Goal: Task Accomplishment & Management: Manage account settings

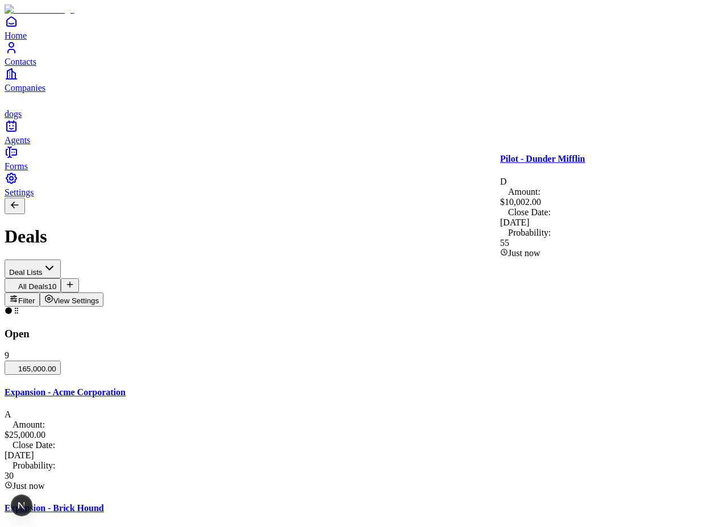
drag, startPoint x: 611, startPoint y: 164, endPoint x: 400, endPoint y: 165, distance: 210.7
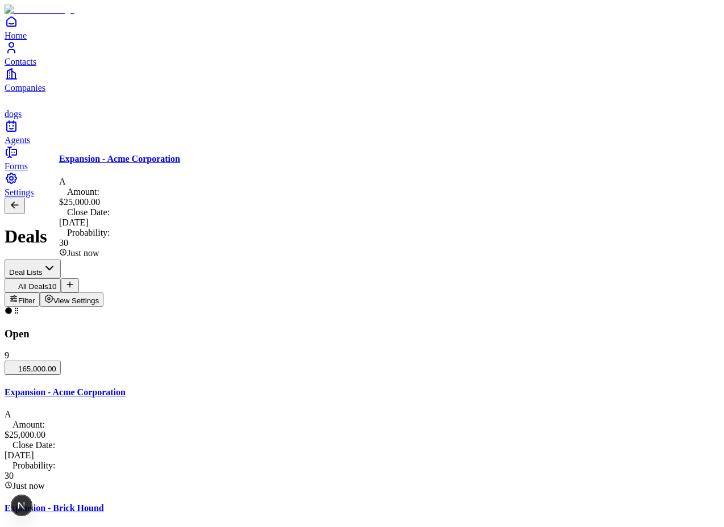
drag, startPoint x: 176, startPoint y: 202, endPoint x: 622, endPoint y: 186, distance: 446.1
drag, startPoint x: 137, startPoint y: 222, endPoint x: 395, endPoint y: 226, distance: 257.9
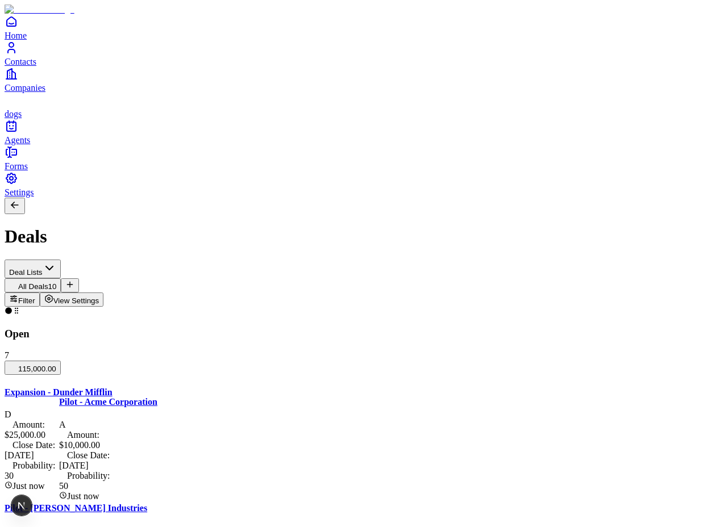
drag, startPoint x: 152, startPoint y: 444, endPoint x: 316, endPoint y: 426, distance: 165.0
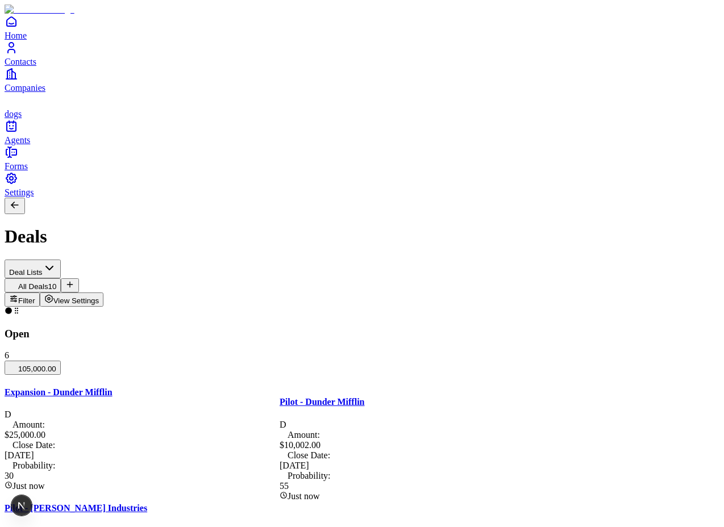
drag, startPoint x: 349, startPoint y: 416, endPoint x: 348, endPoint y: 408, distance: 8.5
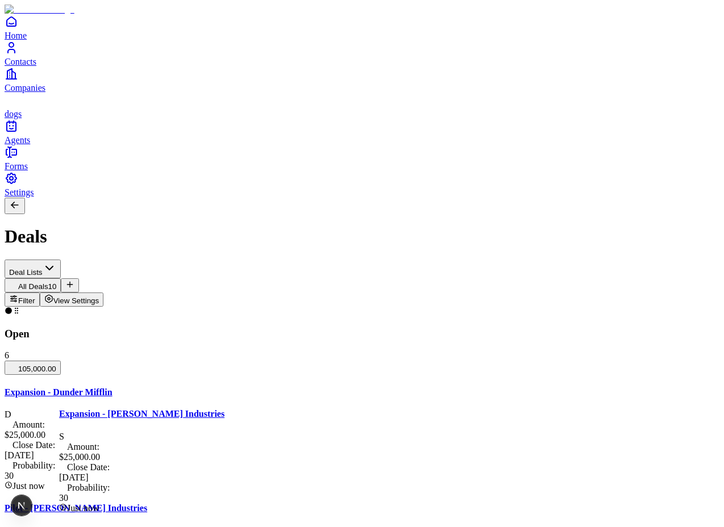
drag, startPoint x: 376, startPoint y: 397, endPoint x: 605, endPoint y: 350, distance: 234.2
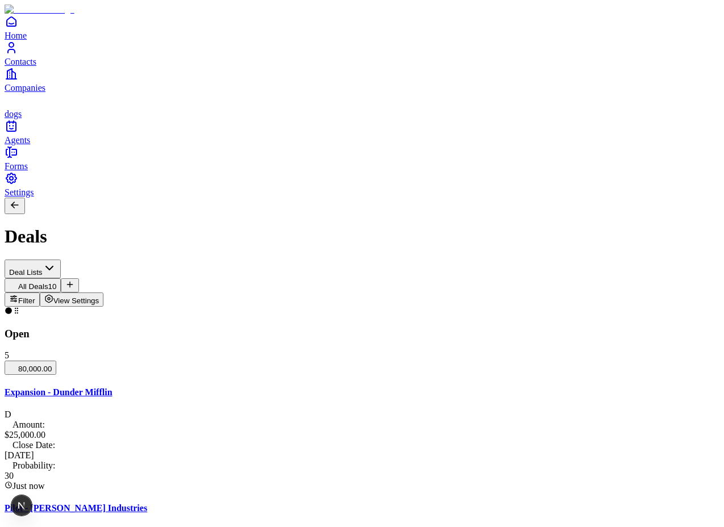
scroll to position [231, 0]
drag, startPoint x: 182, startPoint y: 320, endPoint x: 636, endPoint y: 212, distance: 466.3
drag, startPoint x: 161, startPoint y: 345, endPoint x: 632, endPoint y: 437, distance: 479.7
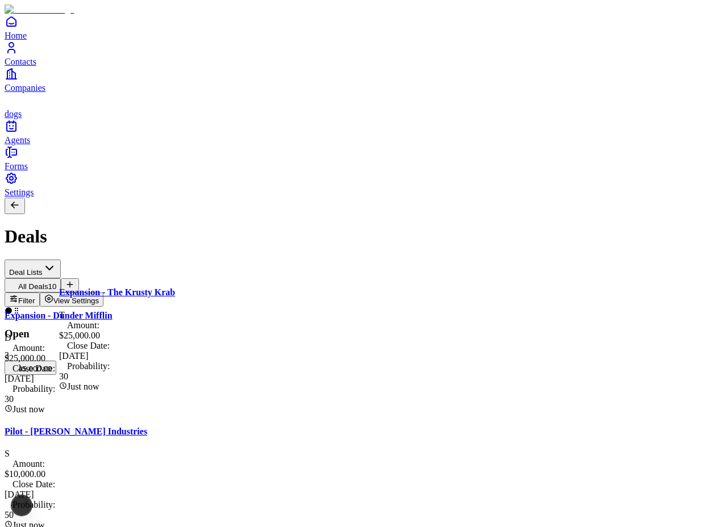
scroll to position [0, 0]
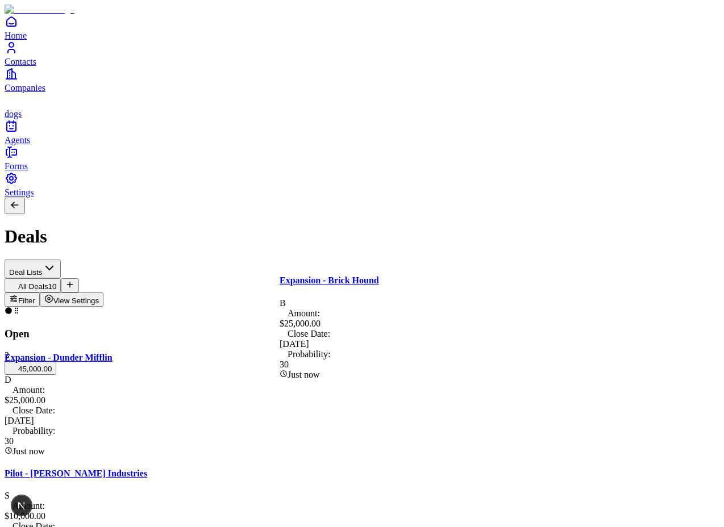
drag, startPoint x: 383, startPoint y: 301, endPoint x: 122, endPoint y: 278, distance: 262.3
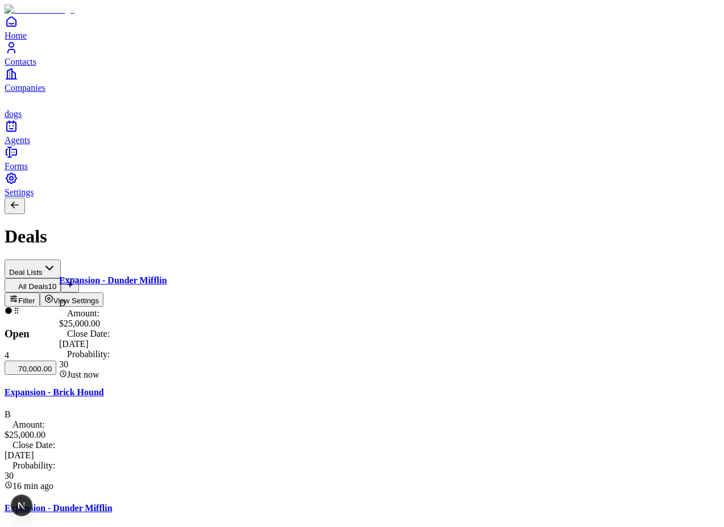
drag, startPoint x: 171, startPoint y: 350, endPoint x: 168, endPoint y: 342, distance: 8.4
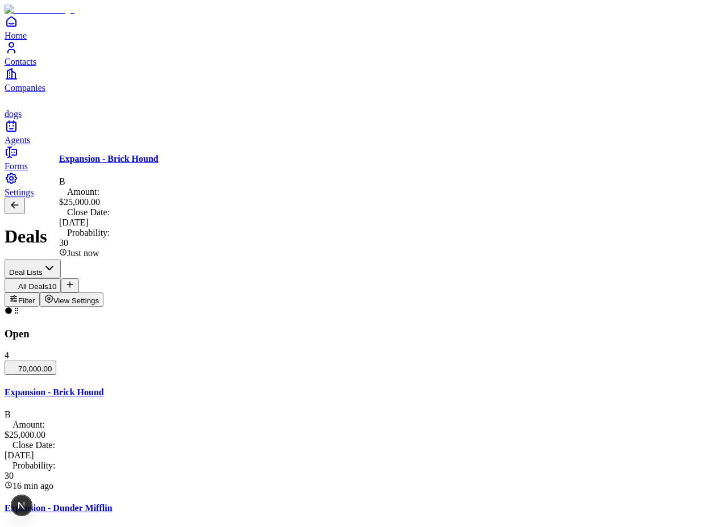
drag, startPoint x: 157, startPoint y: 239, endPoint x: 380, endPoint y: 208, distance: 225.4
drag, startPoint x: 329, startPoint y: 223, endPoint x: 434, endPoint y: 225, distance: 105.1
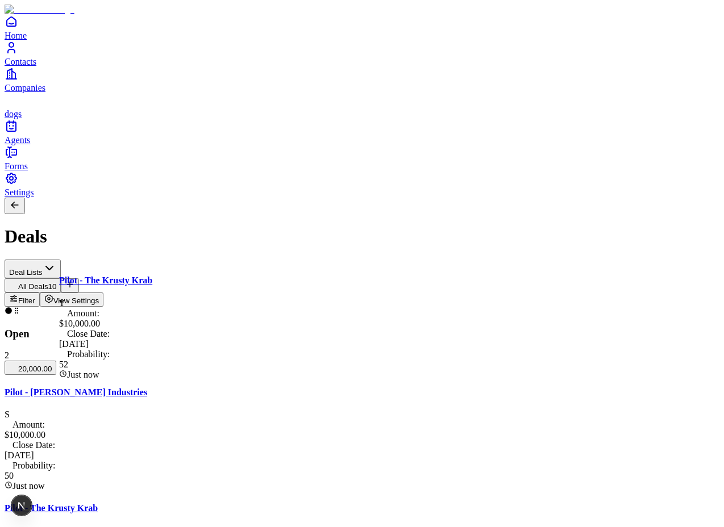
drag, startPoint x: 168, startPoint y: 312, endPoint x: 401, endPoint y: 277, distance: 235.4
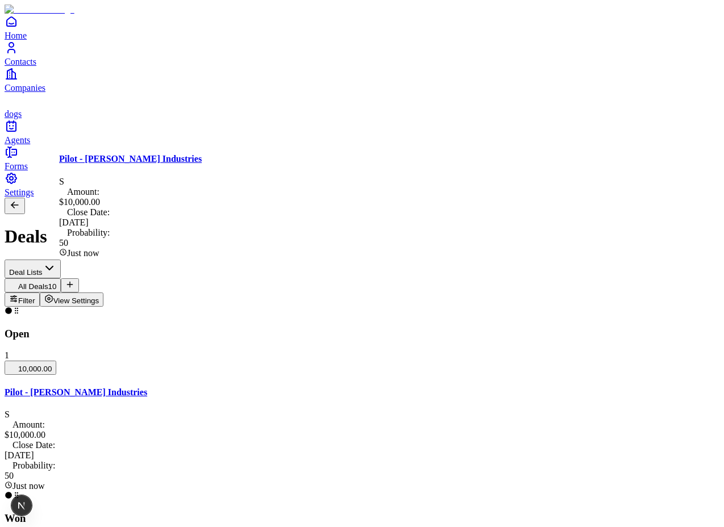
drag, startPoint x: 179, startPoint y: 206, endPoint x: 409, endPoint y: 200, distance: 230.1
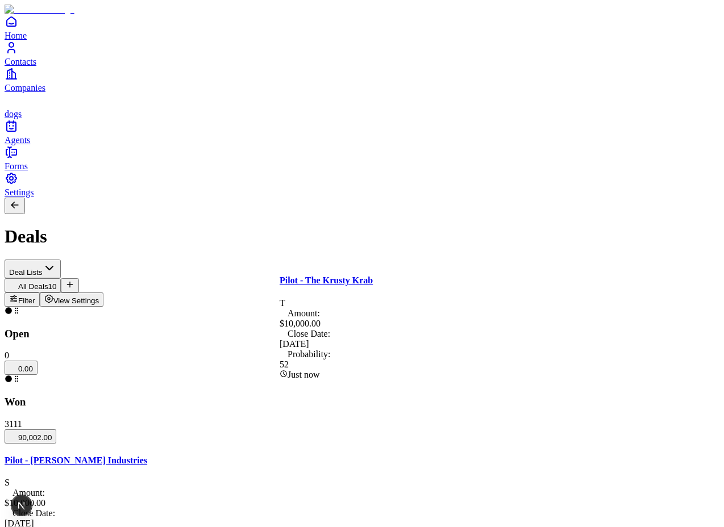
drag, startPoint x: 422, startPoint y: 295, endPoint x: 193, endPoint y: 267, distance: 230.6
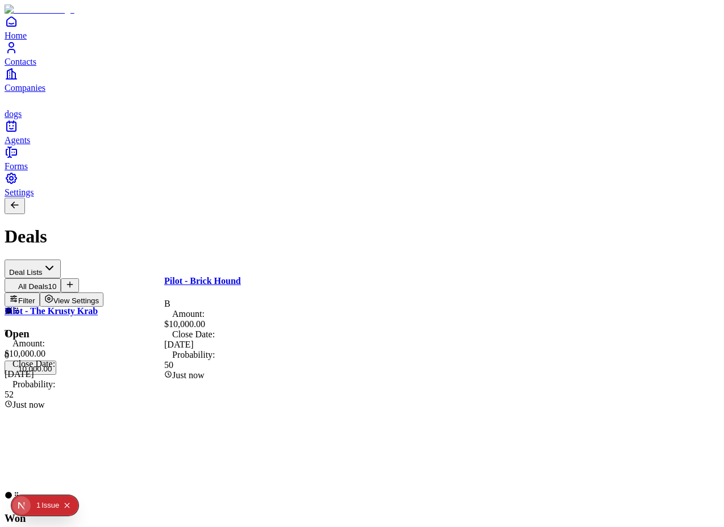
scroll to position [231, 0]
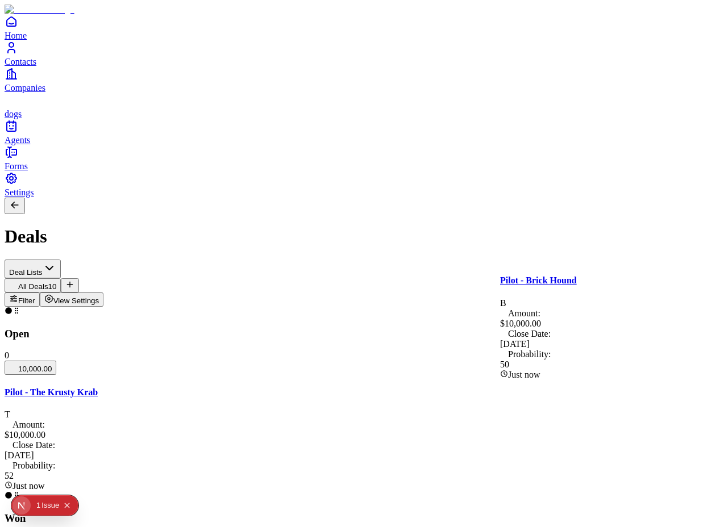
drag, startPoint x: 478, startPoint y: 329, endPoint x: 102, endPoint y: 278, distance: 378.8
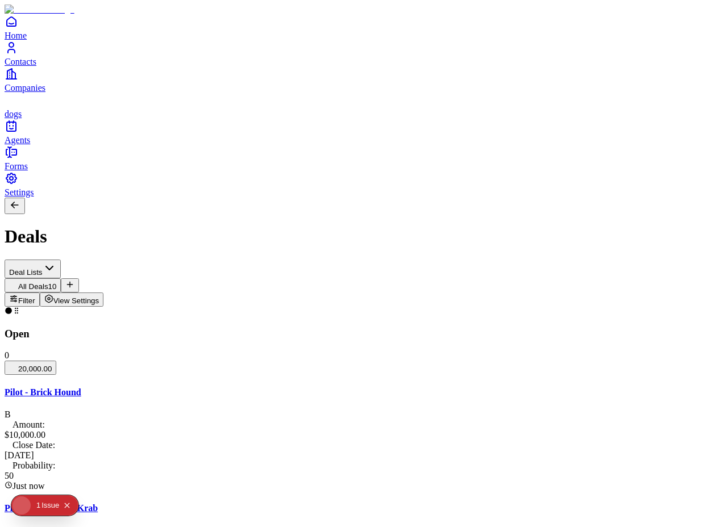
click at [43, 502] on div "Issue" at bounding box center [50, 505] width 18 height 20
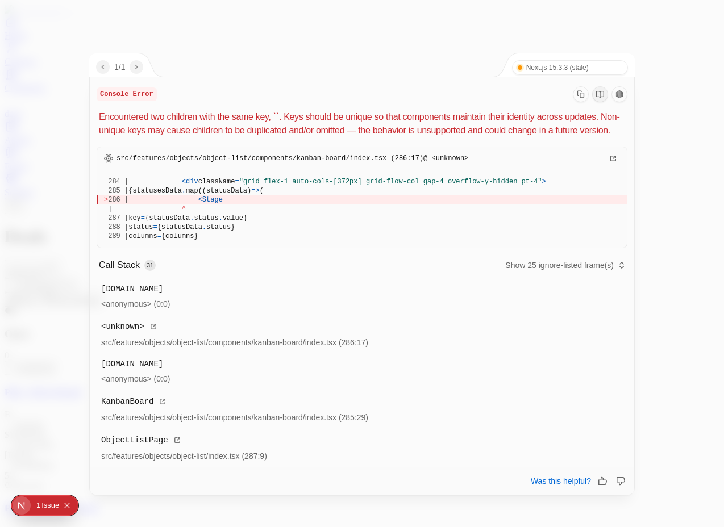
click at [649, 87] on div at bounding box center [362, 263] width 724 height 527
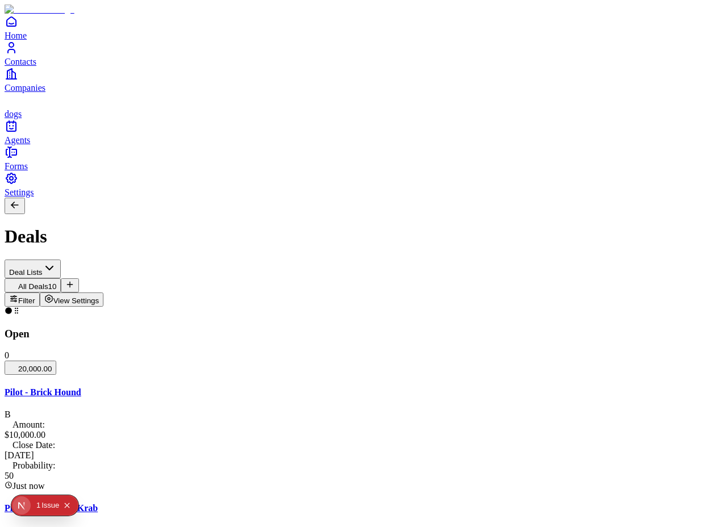
click at [39, 505] on div "1" at bounding box center [38, 505] width 4 height 20
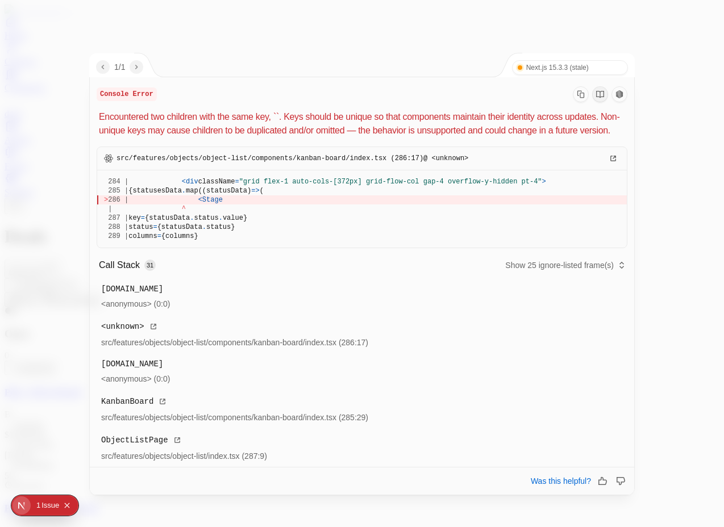
click at [667, 112] on div at bounding box center [362, 263] width 724 height 527
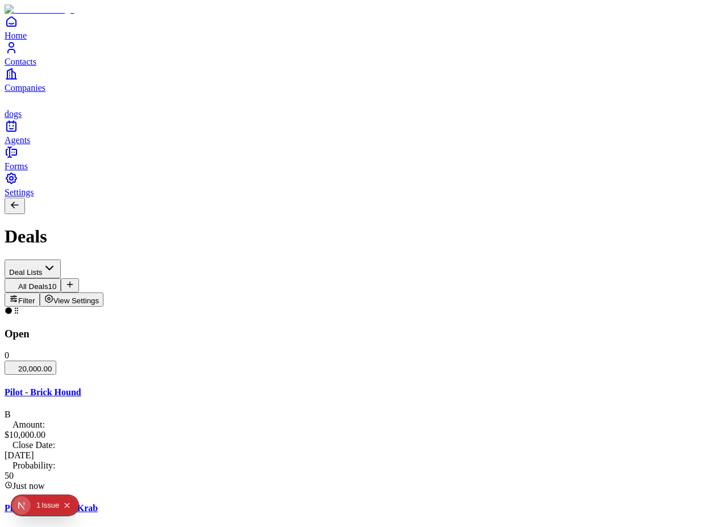
scroll to position [0, 0]
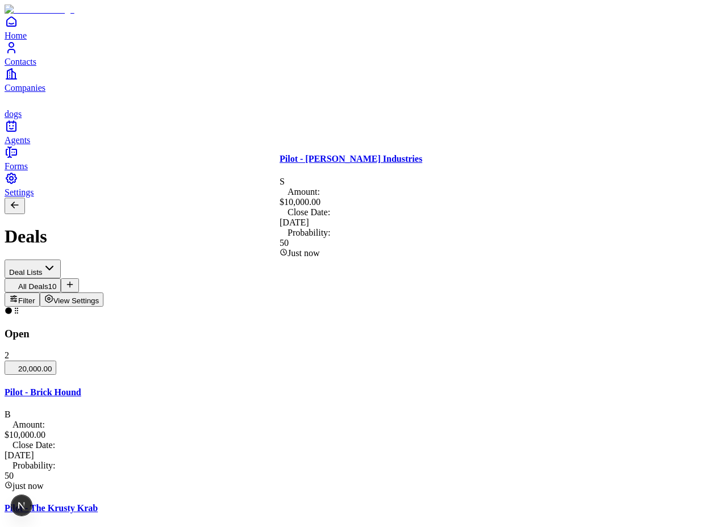
drag, startPoint x: 381, startPoint y: 212, endPoint x: 162, endPoint y: 214, distance: 218.6
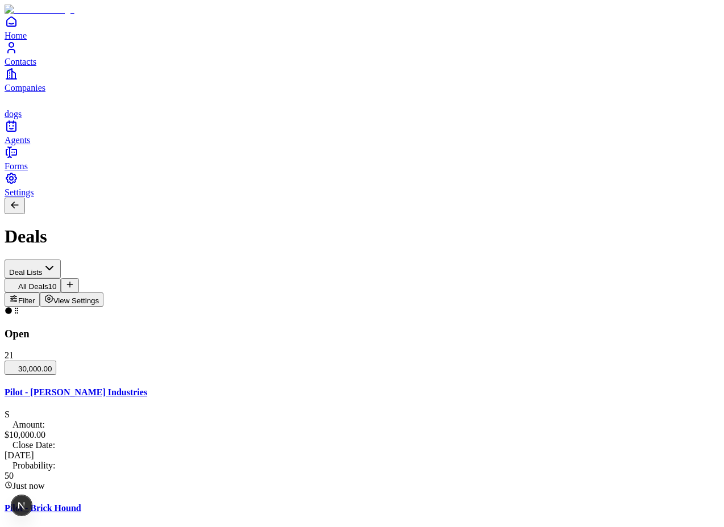
scroll to position [110, 0]
drag, startPoint x: 394, startPoint y: 329, endPoint x: 161, endPoint y: 214, distance: 259.8
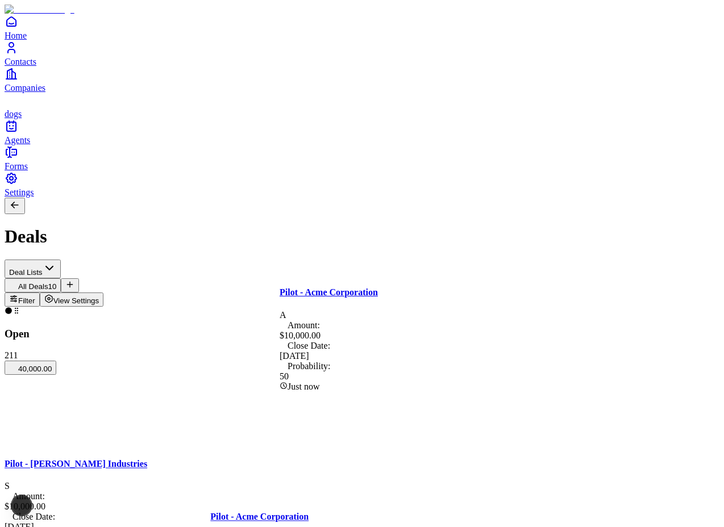
scroll to position [0, 0]
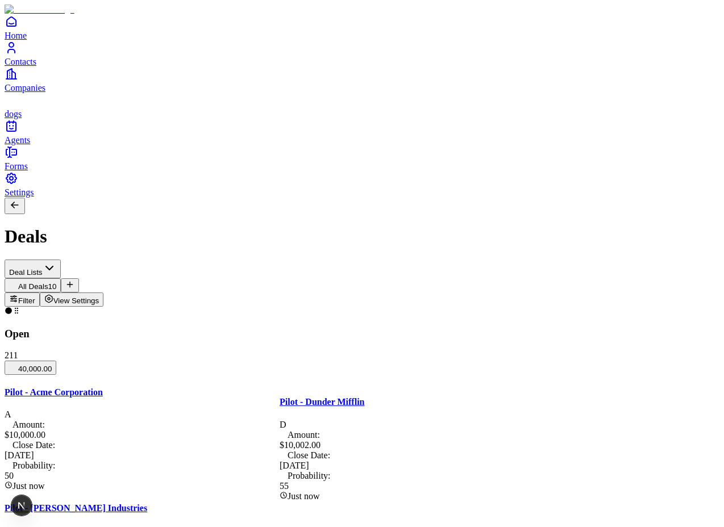
drag, startPoint x: 383, startPoint y: 414, endPoint x: 151, endPoint y: 369, distance: 236.1
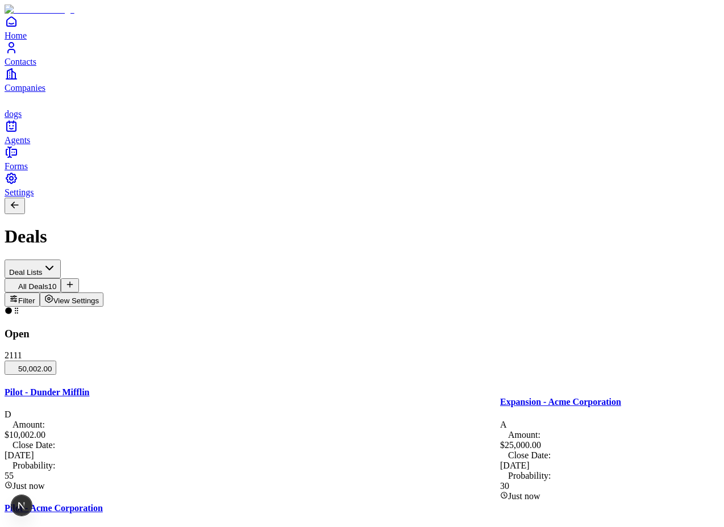
drag, startPoint x: 563, startPoint y: 427, endPoint x: 399, endPoint y: 420, distance: 164.8
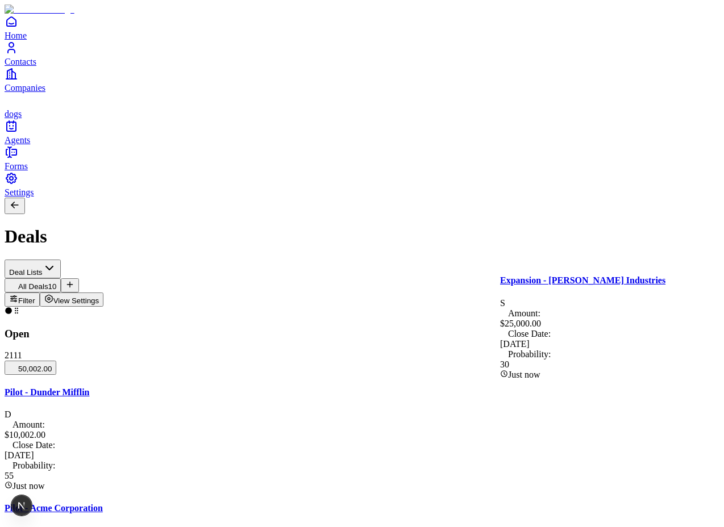
drag, startPoint x: 538, startPoint y: 329, endPoint x: 353, endPoint y: 331, distance: 185.1
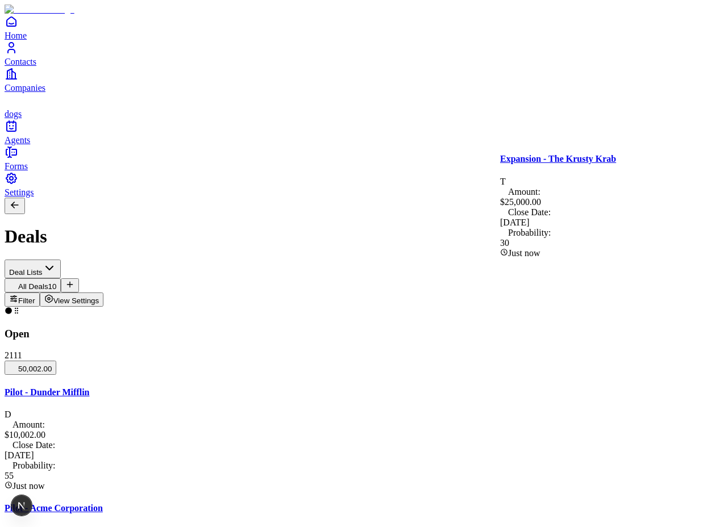
drag, startPoint x: 432, startPoint y: 221, endPoint x: 369, endPoint y: 223, distance: 63.6
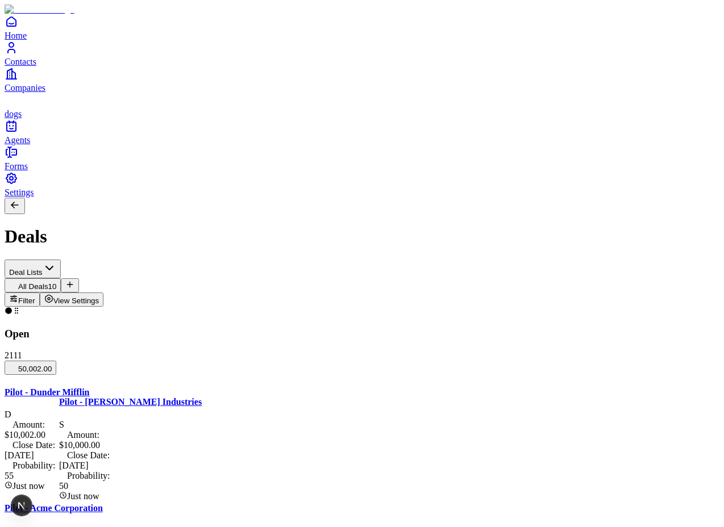
drag, startPoint x: 539, startPoint y: 354, endPoint x: 641, endPoint y: 336, distance: 103.2
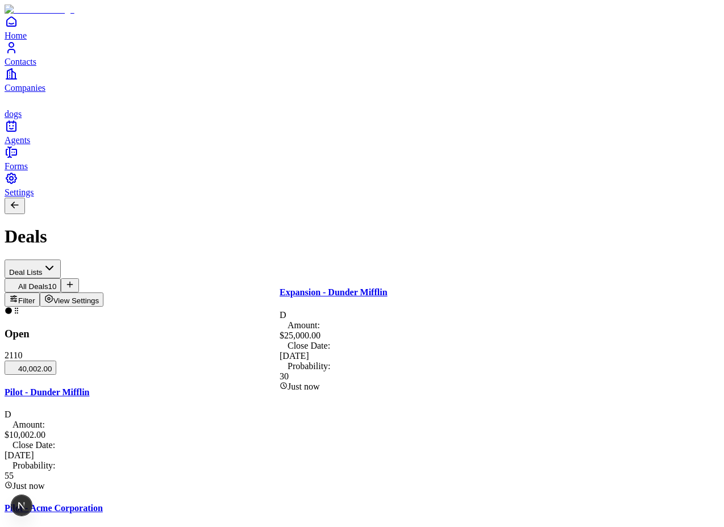
drag, startPoint x: 581, startPoint y: 316, endPoint x: 649, endPoint y: 317, distance: 67.6
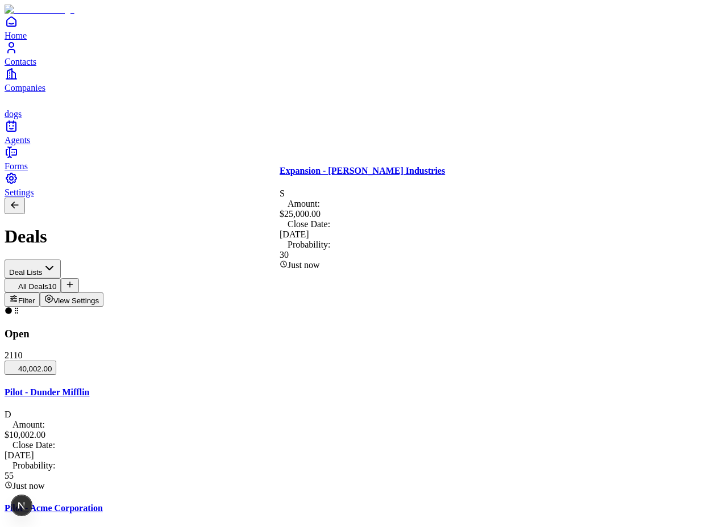
drag, startPoint x: 394, startPoint y: 211, endPoint x: 618, endPoint y: 429, distance: 312.0
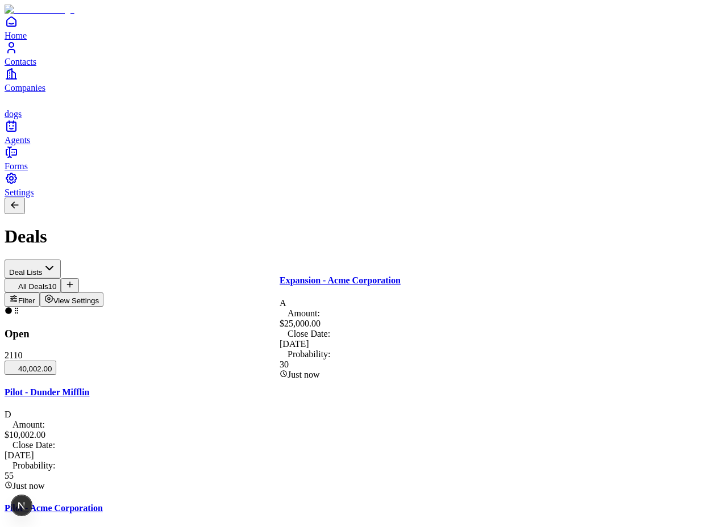
drag, startPoint x: 523, startPoint y: 260, endPoint x: 633, endPoint y: 186, distance: 132.2
drag, startPoint x: 520, startPoint y: 224, endPoint x: 593, endPoint y: 212, distance: 74.7
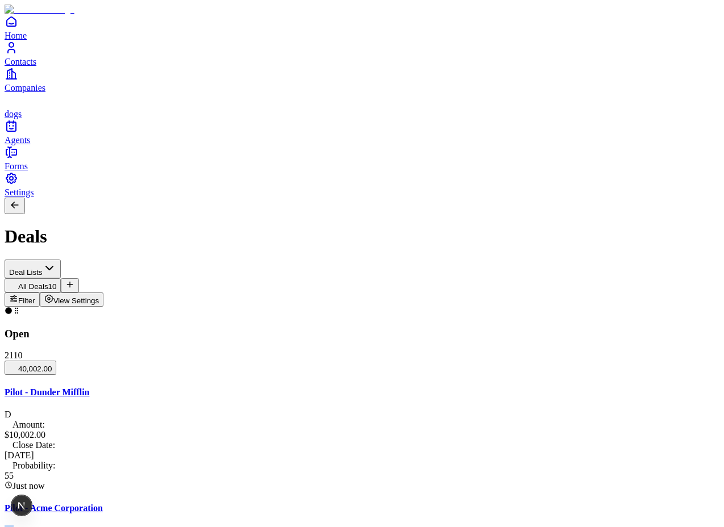
drag, startPoint x: 581, startPoint y: 263, endPoint x: 259, endPoint y: 257, distance: 322.1
drag, startPoint x: 399, startPoint y: 242, endPoint x: 349, endPoint y: 282, distance: 63.4
drag, startPoint x: 319, startPoint y: 366, endPoint x: 436, endPoint y: 404, distance: 123.6
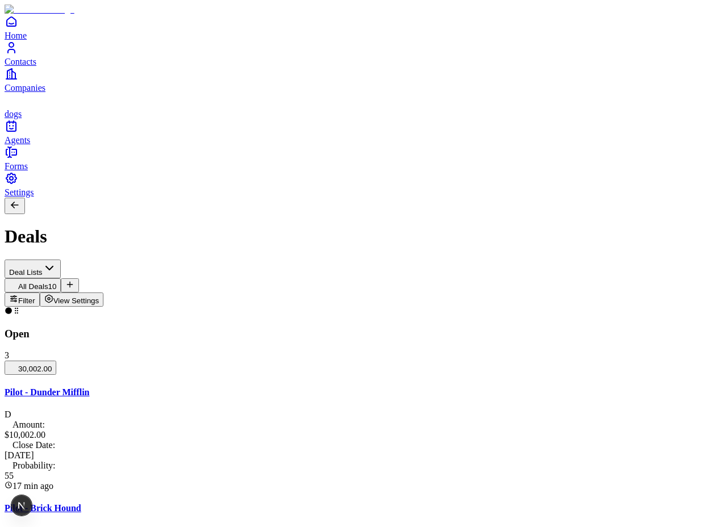
type input "**"
click at [104, 292] on button "View Settings" at bounding box center [72, 299] width 64 height 14
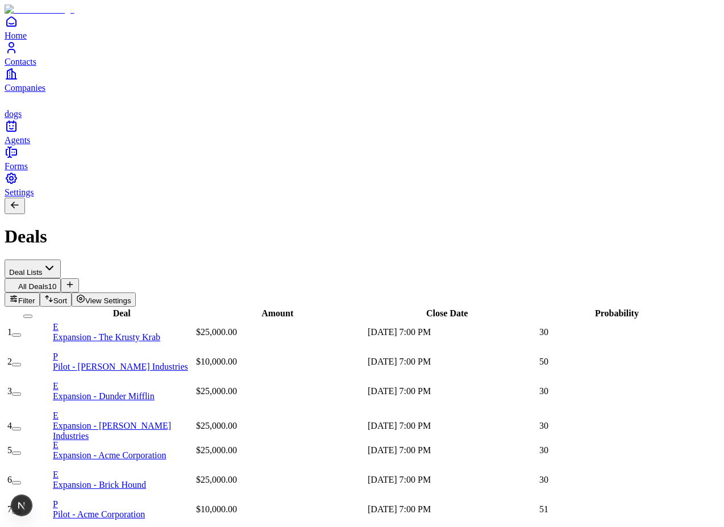
click at [303, 327] on div "$25,000.00" at bounding box center [280, 332] width 169 height 10
click at [294, 327] on div "$25,000.00" at bounding box center [280, 332] width 169 height 10
click at [277, 327] on input "*****" at bounding box center [236, 332] width 81 height 11
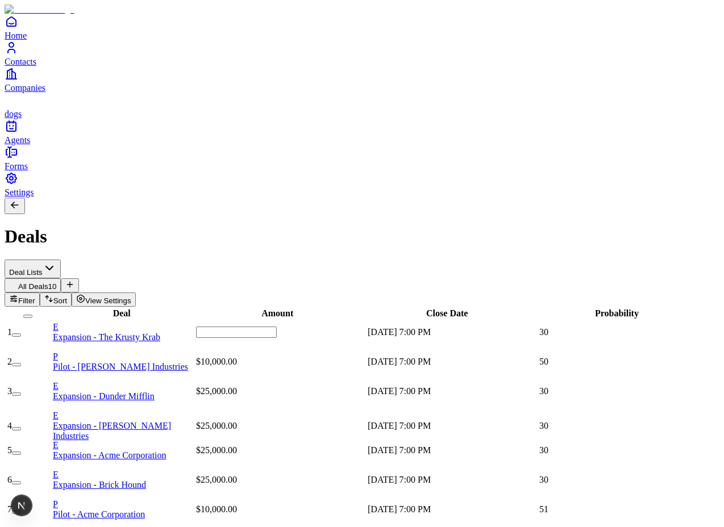
type input "*****"
click at [277, 327] on input "*****" at bounding box center [236, 332] width 81 height 11
click at [361, 308] on div "Amount" at bounding box center [278, 313] width 168 height 10
click at [131, 296] on span "View Settings" at bounding box center [108, 300] width 46 height 9
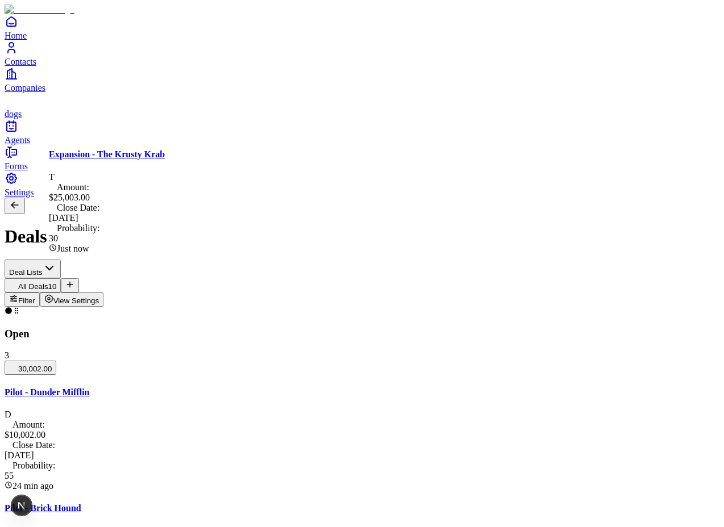
drag, startPoint x: 233, startPoint y: 228, endPoint x: 144, endPoint y: 224, distance: 89.3
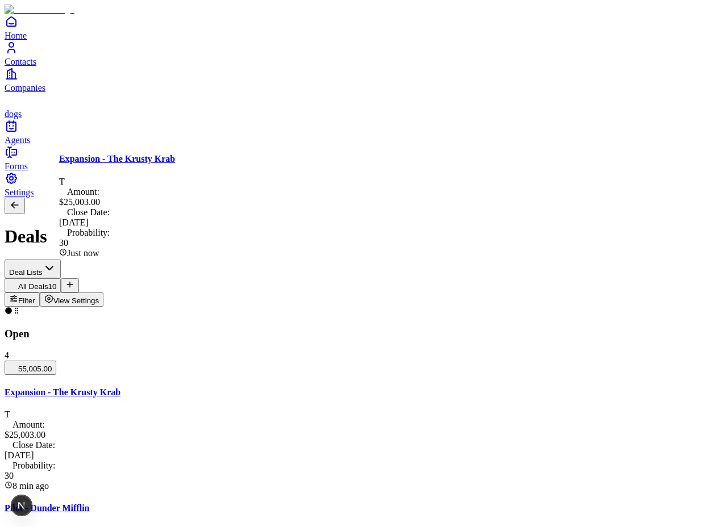
drag, startPoint x: 290, startPoint y: 216, endPoint x: 428, endPoint y: 218, distance: 137.4
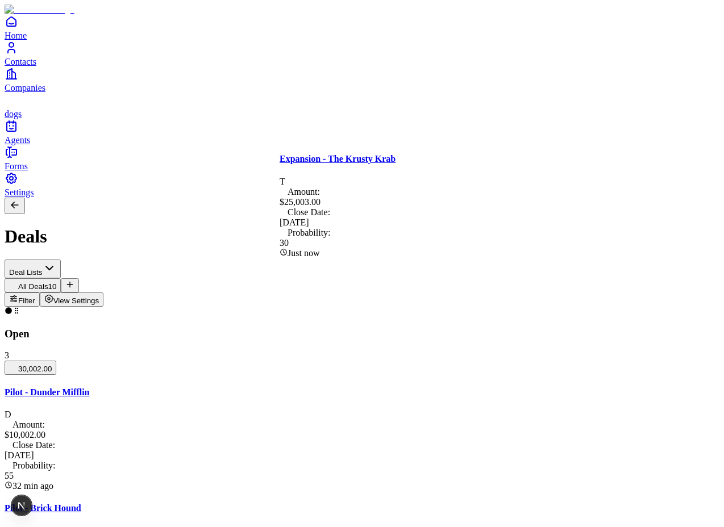
drag, startPoint x: 430, startPoint y: 217, endPoint x: 215, endPoint y: 202, distance: 215.7
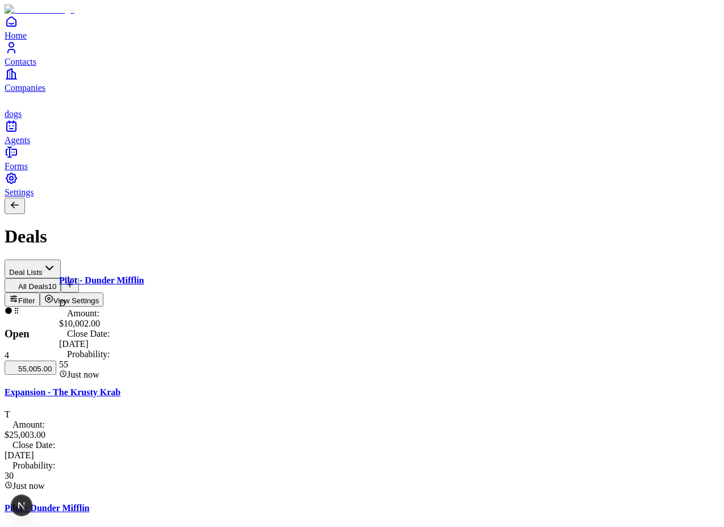
drag, startPoint x: 193, startPoint y: 294, endPoint x: 401, endPoint y: 290, distance: 208.4
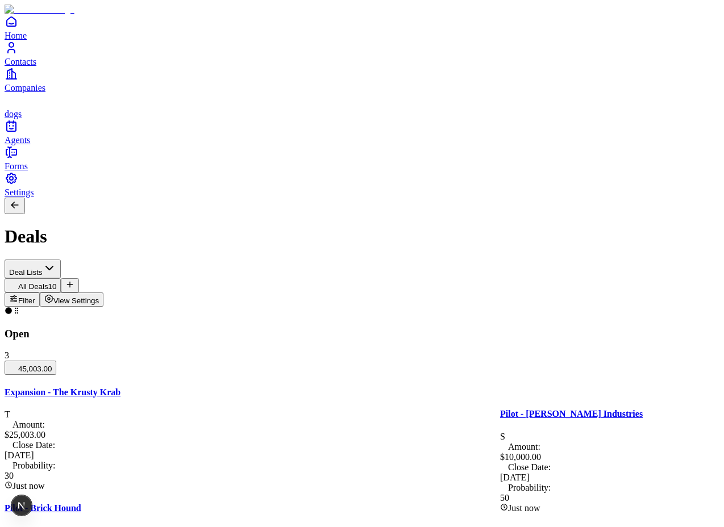
drag, startPoint x: 608, startPoint y: 437, endPoint x: 396, endPoint y: 400, distance: 215.1
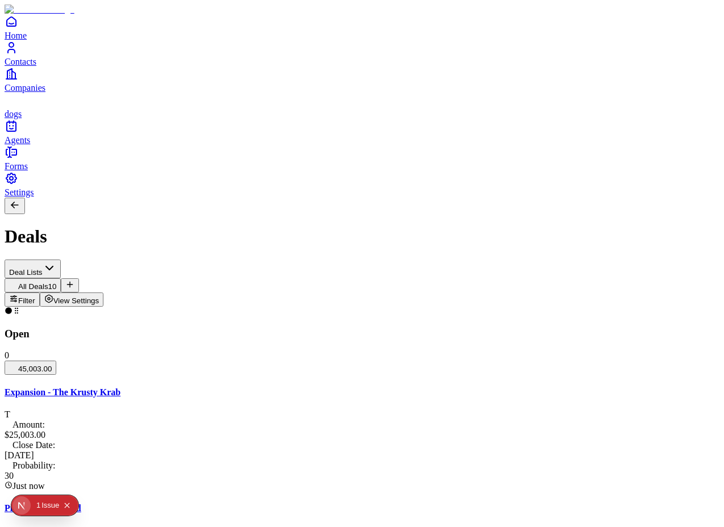
click at [44, 504] on div "Issue" at bounding box center [50, 505] width 18 height 20
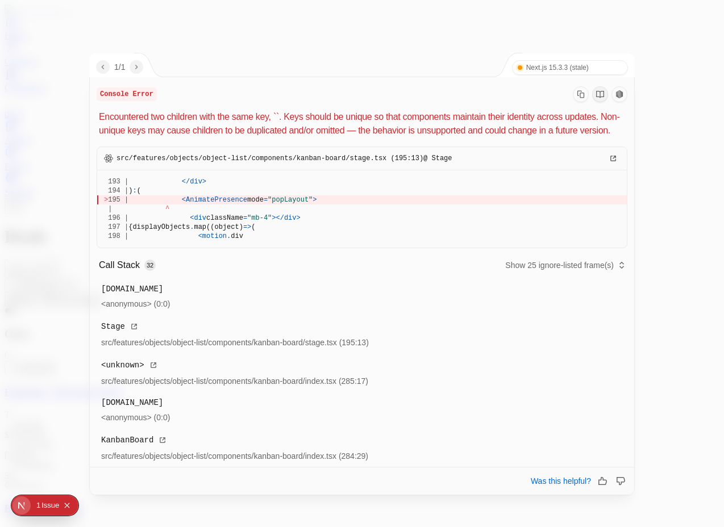
click at [359, 51] on div at bounding box center [362, 263] width 724 height 527
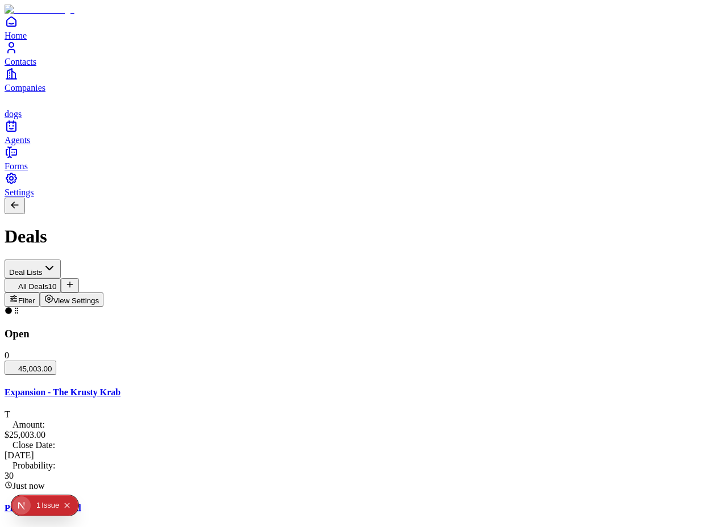
click at [47, 505] on div "Issue" at bounding box center [50, 505] width 18 height 20
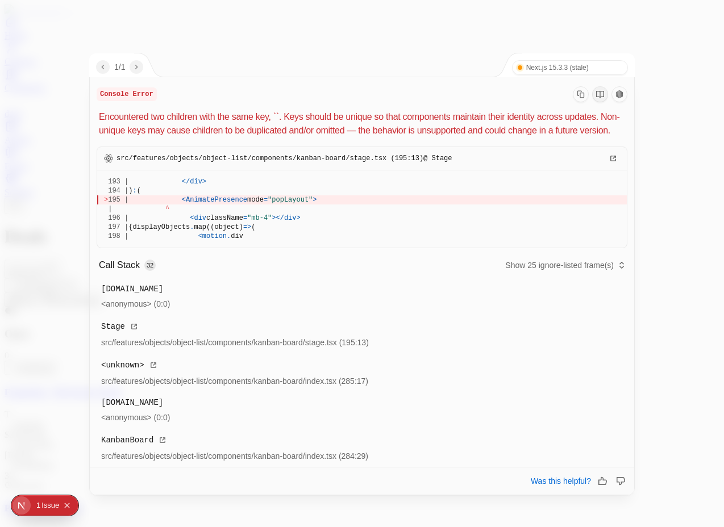
click at [354, 34] on div at bounding box center [362, 263] width 724 height 527
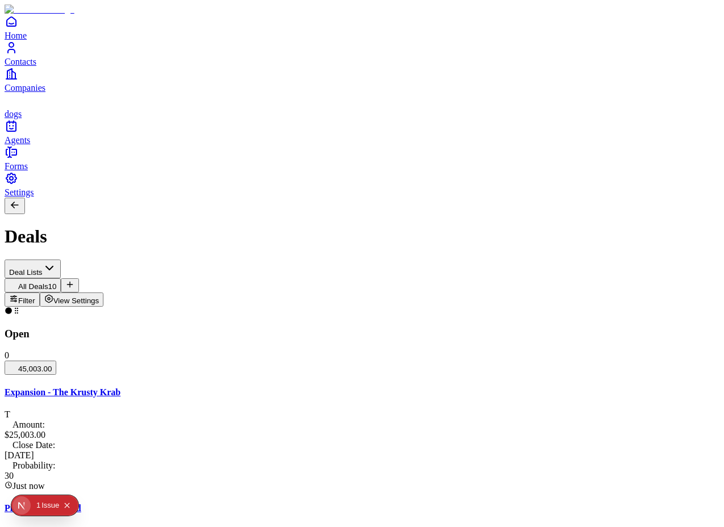
click at [99, 296] on span "View Settings" at bounding box center [76, 300] width 46 height 9
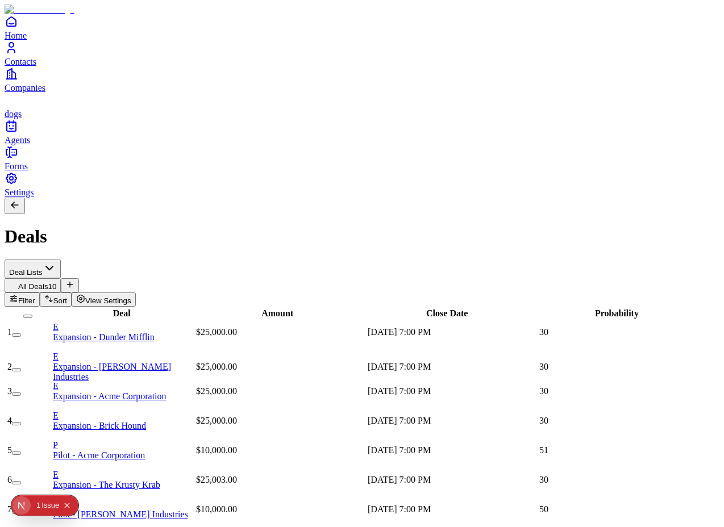
scroll to position [0, 0]
click at [136, 292] on button "View Settings" at bounding box center [104, 299] width 64 height 14
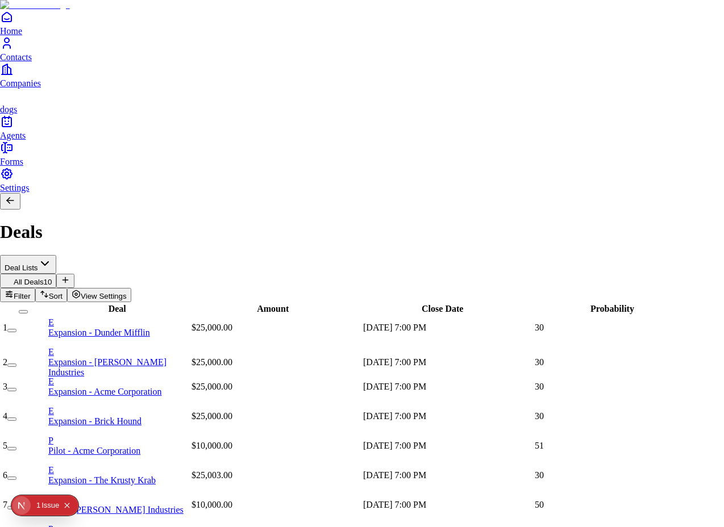
scroll to position [279, 0]
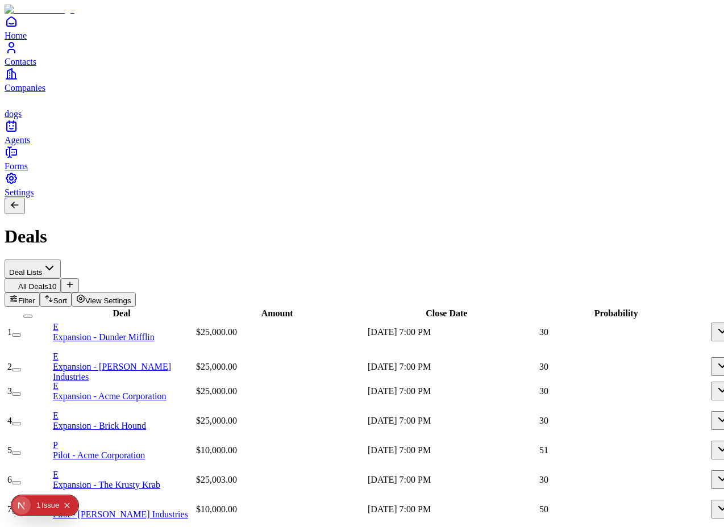
scroll to position [0, 111]
click at [65, 502] on icon "Collapse issues badge" at bounding box center [67, 505] width 7 height 7
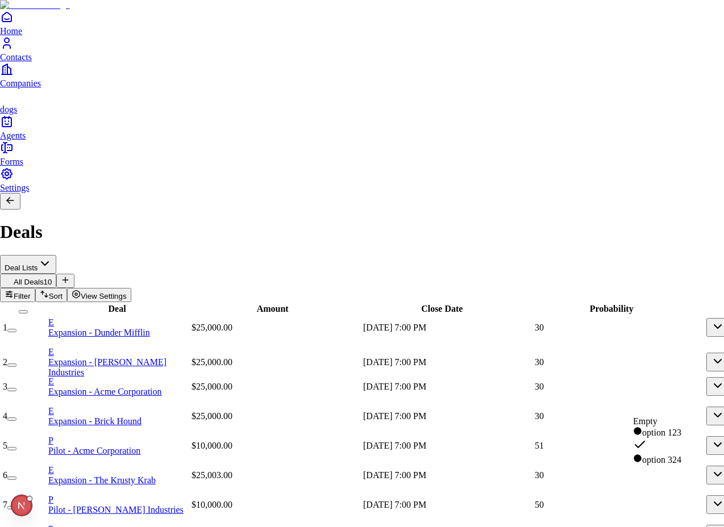
click at [672, 73] on html "Home Contacts Companies dogs Agents Forms Settings Deals Deal Lists All Deals 1…" at bounding box center [362, 318] width 724 height 637
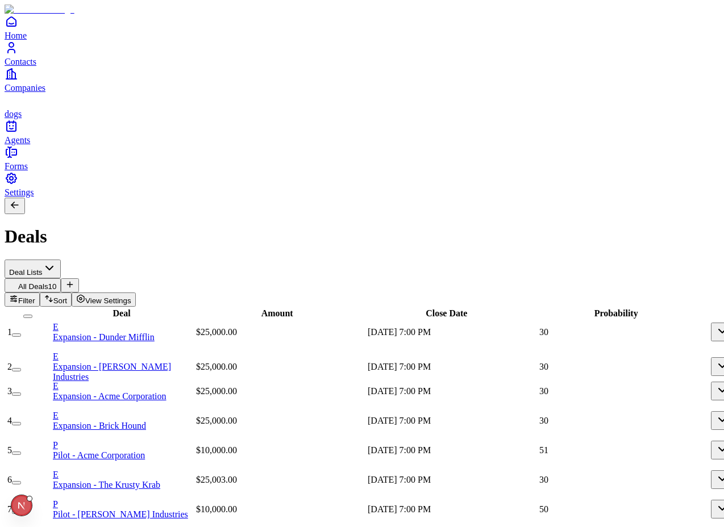
click at [131, 296] on span "View Settings" at bounding box center [108, 300] width 46 height 9
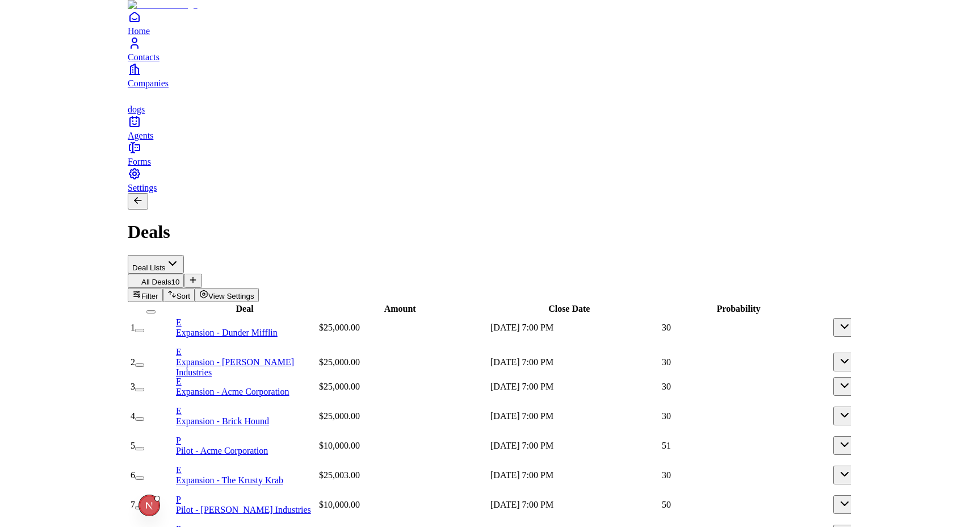
scroll to position [202, 0]
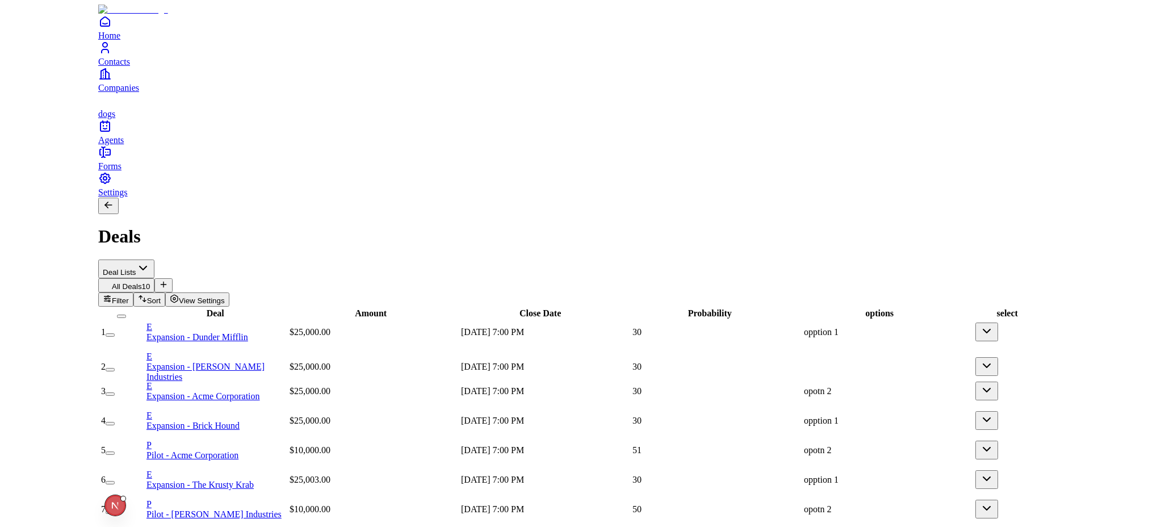
scroll to position [0, 0]
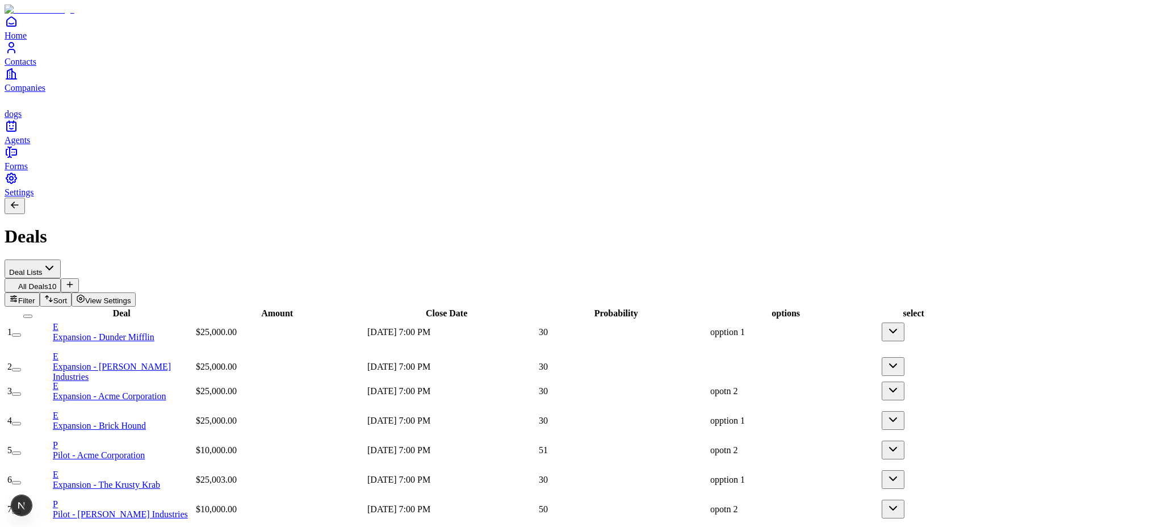
click at [723, 327] on div "opption 1" at bounding box center [794, 332] width 169 height 10
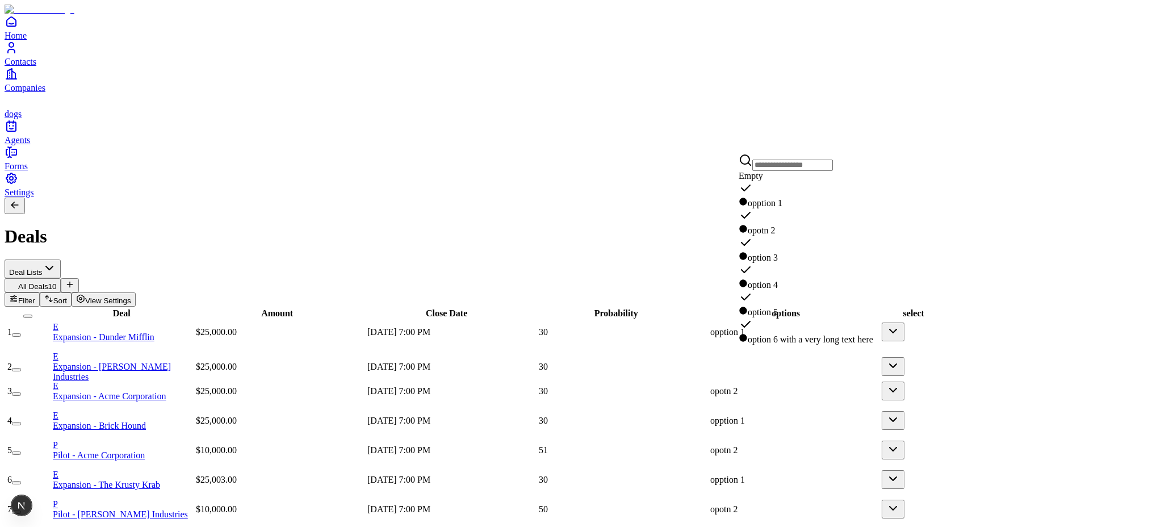
click at [723, 327] on div "opption 1" at bounding box center [794, 332] width 169 height 10
click at [723, 226] on div "opotn 2" at bounding box center [806, 229] width 135 height 11
click at [723, 237] on div "option 3" at bounding box center [806, 249] width 135 height 27
click at [723, 263] on div "option 4" at bounding box center [806, 276] width 135 height 27
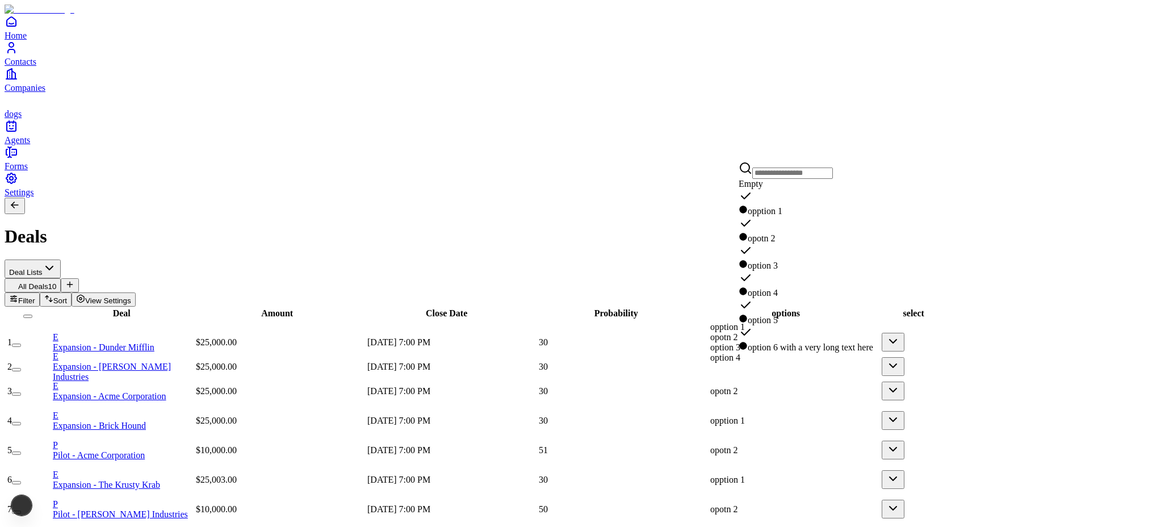
click at [723, 287] on div "option 4" at bounding box center [806, 292] width 135 height 11
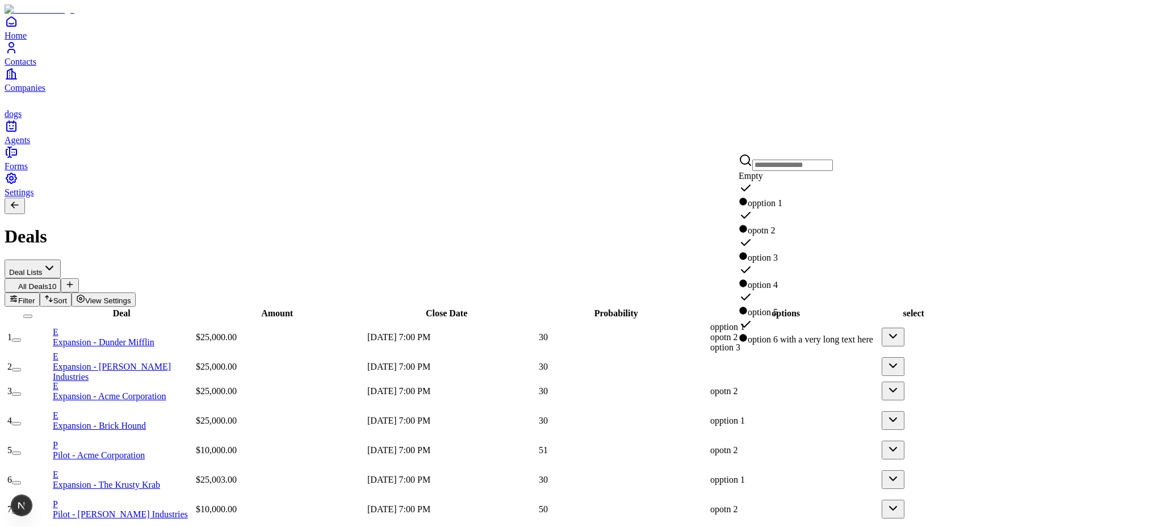
click at [723, 279] on div "option 4" at bounding box center [806, 284] width 135 height 11
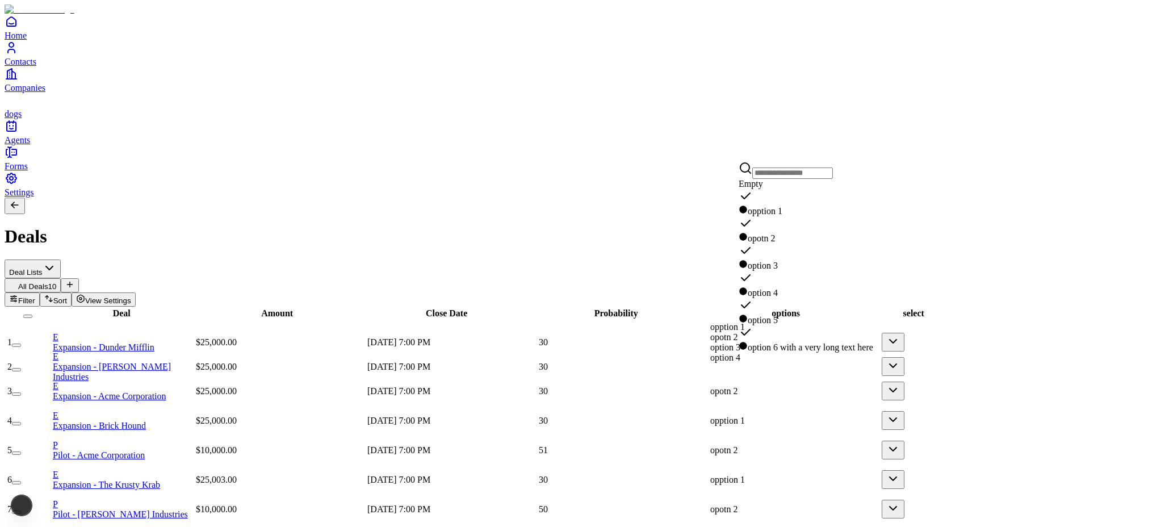
click at [723, 314] on div "option 5" at bounding box center [806, 319] width 135 height 11
click at [723, 307] on div "Deal Amount Close Date Probability options select 1 E Expansion - Dunder Miffli…" at bounding box center [583, 462] width 1156 height 310
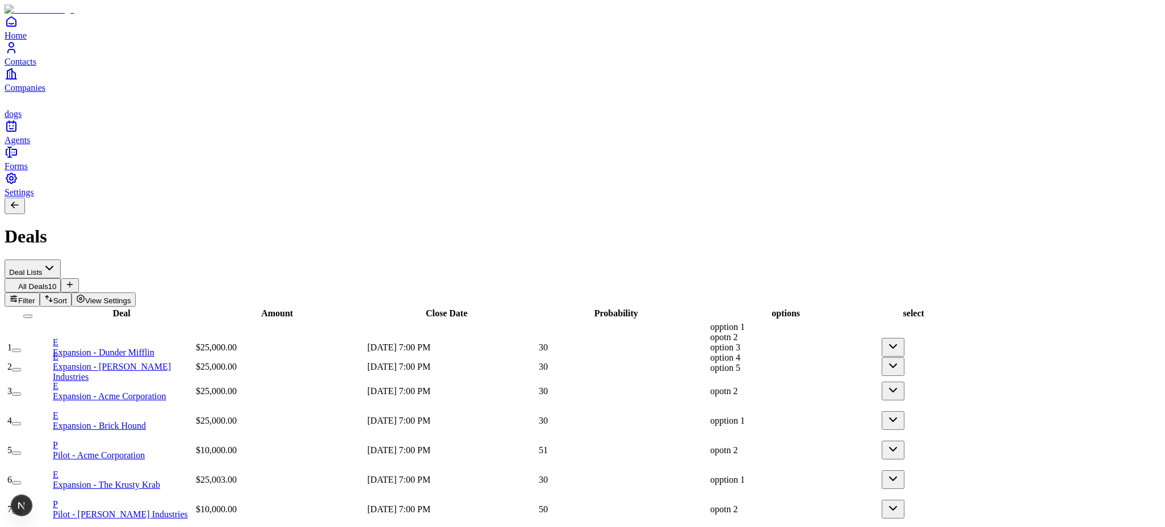
click at [723, 386] on div "opotn 2" at bounding box center [794, 391] width 169 height 10
click at [723, 267] on div "opption 1" at bounding box center [806, 261] width 135 height 11
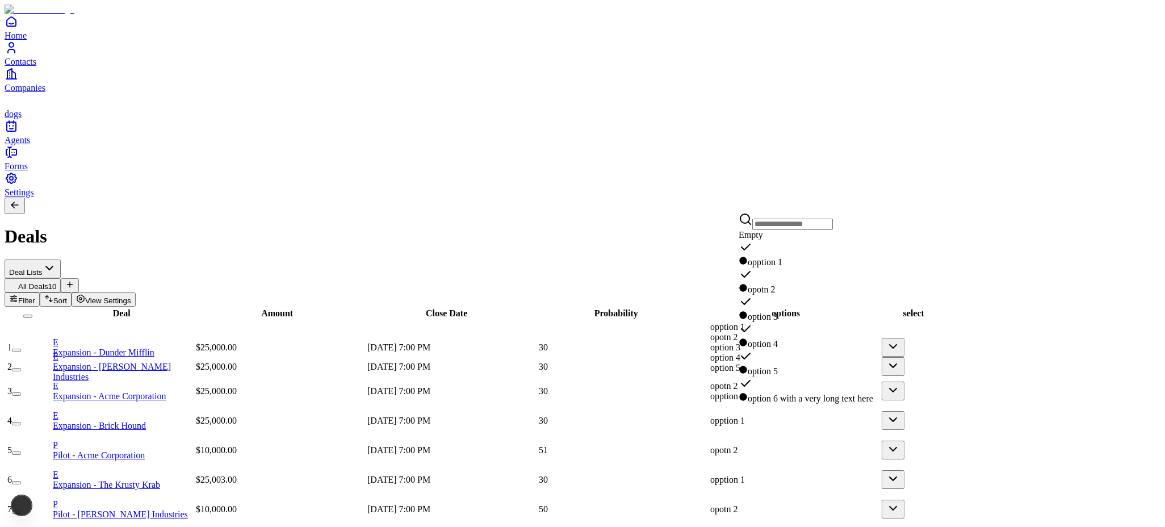
click at [723, 311] on div "option 3" at bounding box center [806, 316] width 135 height 11
drag, startPoint x: 795, startPoint y: 313, endPoint x: 804, endPoint y: 325, distance: 15.0
click at [723, 322] on div "option 4" at bounding box center [806, 335] width 135 height 27
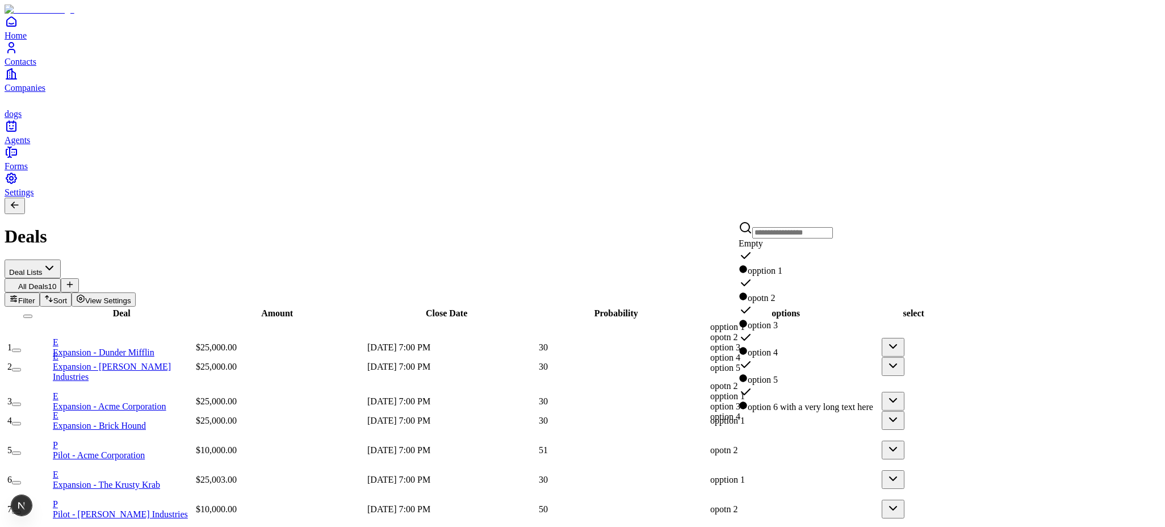
click at [723, 346] on div "option 4" at bounding box center [806, 351] width 135 height 11
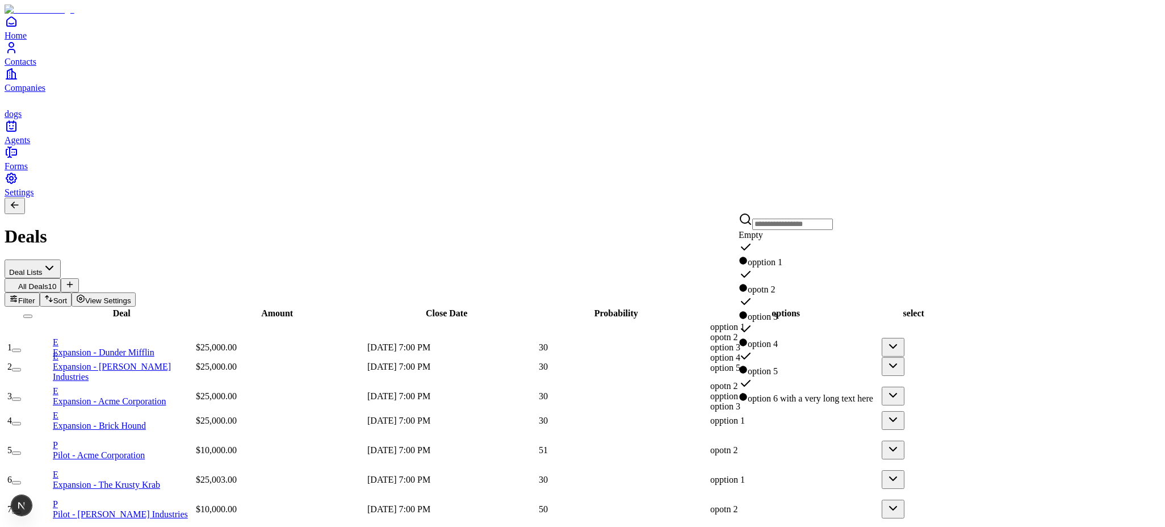
drag, startPoint x: 768, startPoint y: 320, endPoint x: 779, endPoint y: 321, distance: 10.2
click at [723, 338] on div "option 4" at bounding box center [806, 343] width 135 height 11
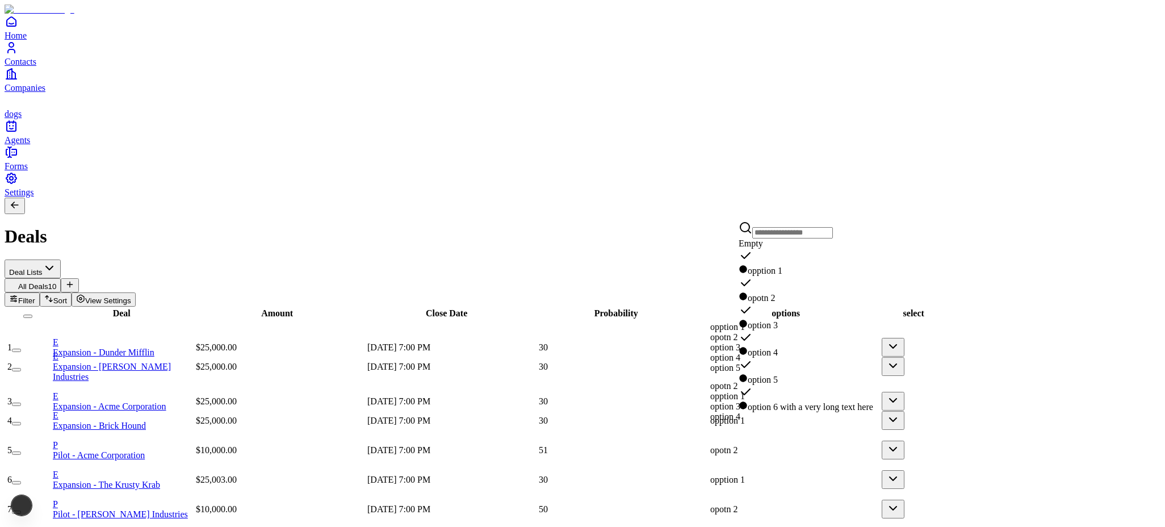
click at [723, 312] on div "Deal Amount Close Date Probability options select 1 E Expansion - Dunder Miffli…" at bounding box center [583, 462] width 1156 height 310
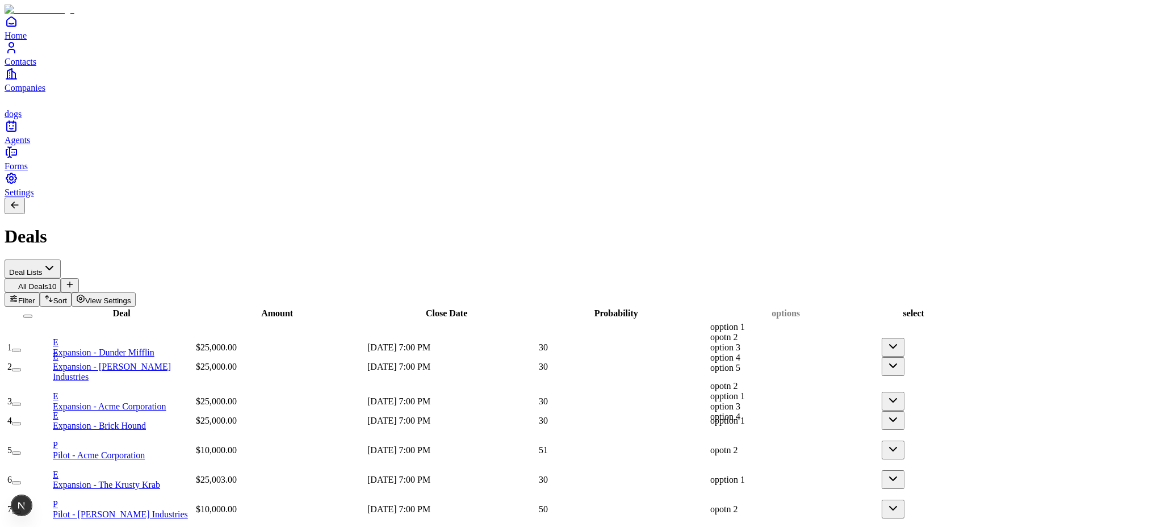
drag, startPoint x: 906, startPoint y: 111, endPoint x: 961, endPoint y: 113, distance: 55.1
click at [723, 308] on tr "Deal Amount Close Date Probability options select" at bounding box center [481, 313] width 951 height 11
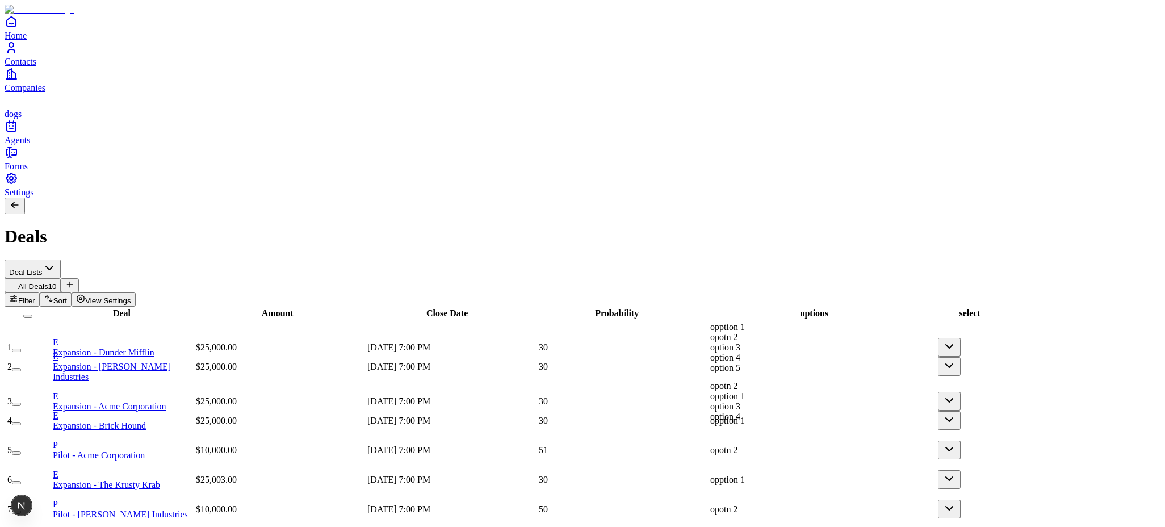
click at [723, 308] on div "select" at bounding box center [970, 313] width 84 height 10
click at [723, 322] on div "opption 1 opotn 2 option 3 option 4 option 5" at bounding box center [822, 347] width 225 height 51
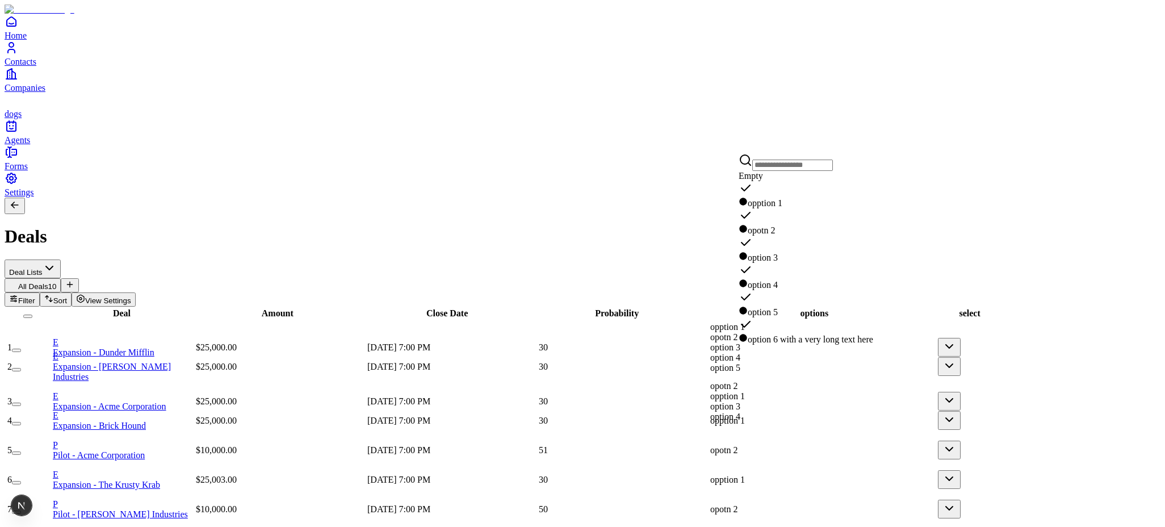
click at [723, 322] on div "opption 1 opotn 2 option 3 option 4 option 5" at bounding box center [822, 347] width 225 height 51
click at [723, 278] on div "All Deals 10" at bounding box center [583, 285] width 1156 height 14
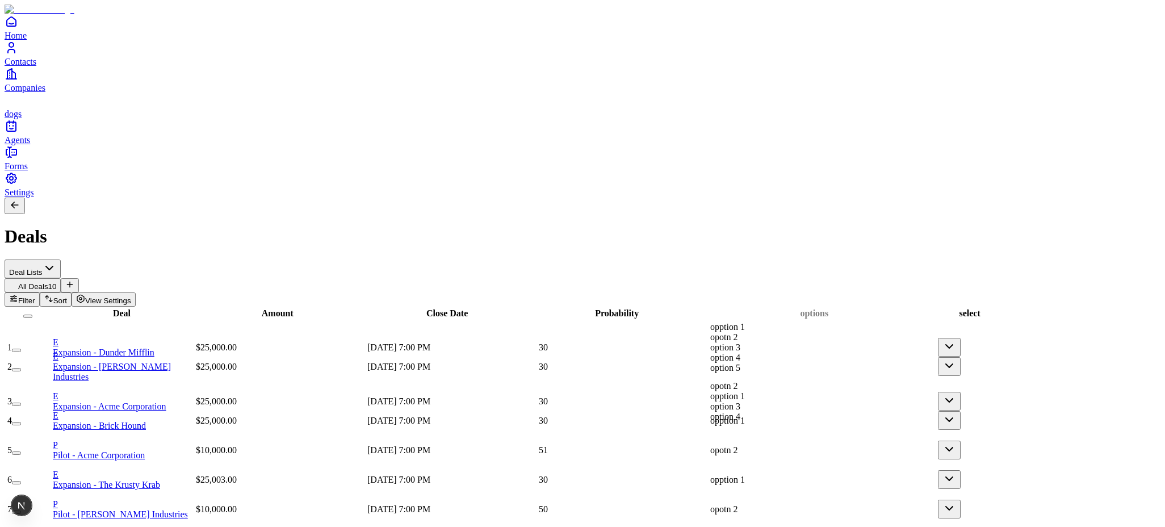
drag, startPoint x: 963, startPoint y: 119, endPoint x: 994, endPoint y: 120, distance: 31.3
click at [723, 308] on tr "Deal Amount Close Date Probability options select" at bounding box center [509, 313] width 1007 height 11
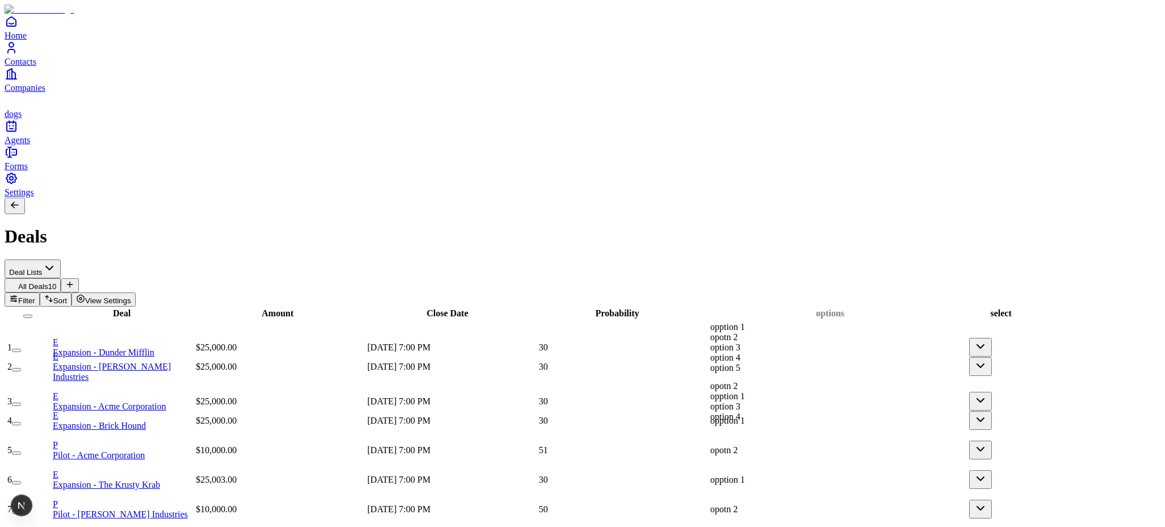
drag, startPoint x: 990, startPoint y: 111, endPoint x: 1047, endPoint y: 111, distance: 56.2
click at [723, 308] on tr "Deal Amount Close Date Probability options select" at bounding box center [525, 313] width 1038 height 11
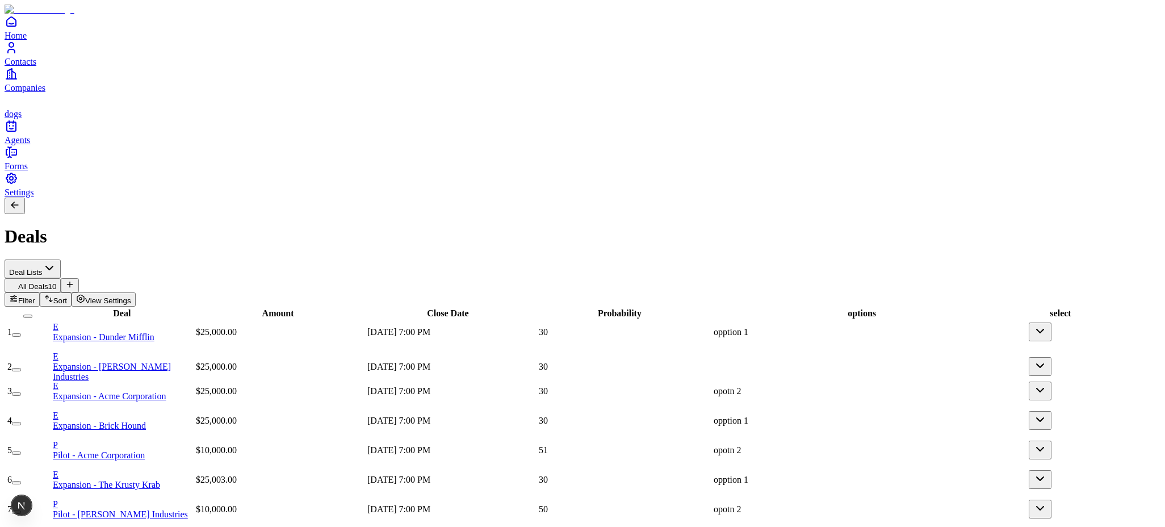
click at [131, 296] on span "View Settings" at bounding box center [108, 300] width 46 height 9
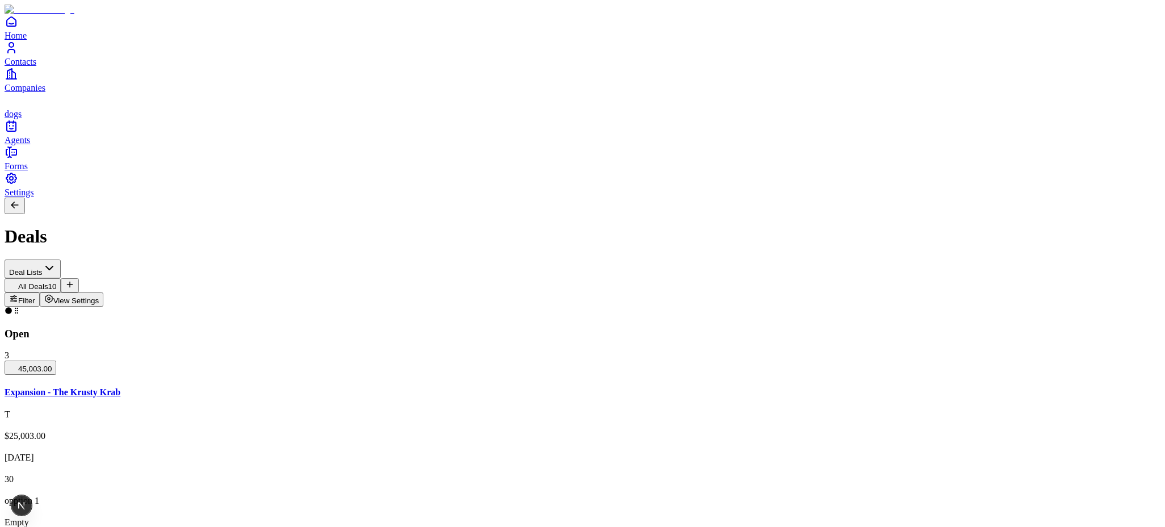
click at [553, 378] on span "option 5" at bounding box center [538, 383] width 30 height 10
click at [384, 298] on div "option 3" at bounding box center [366, 307] width 126 height 26
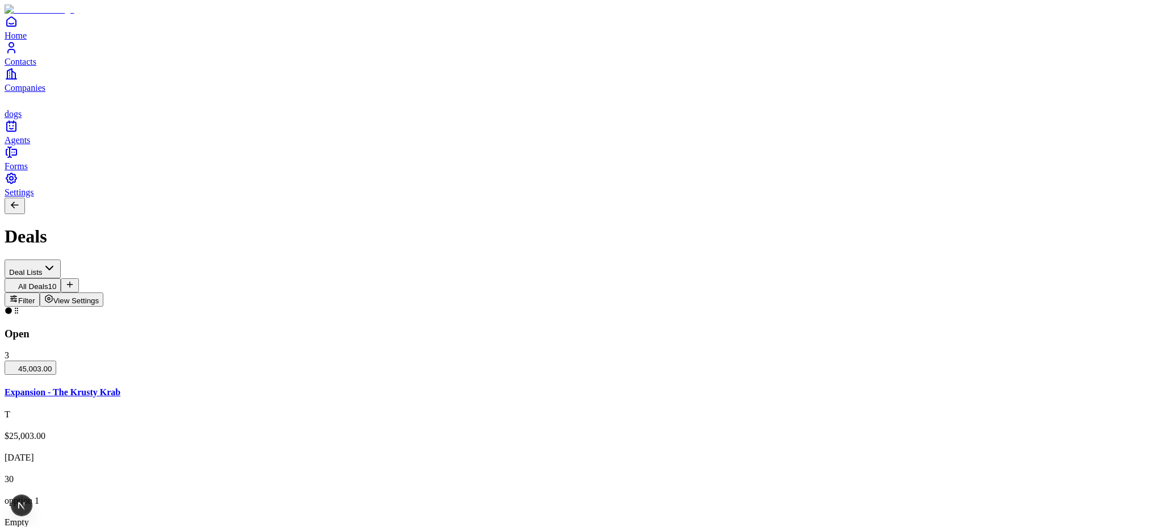
click at [99, 296] on span "View Settings" at bounding box center [76, 300] width 46 height 9
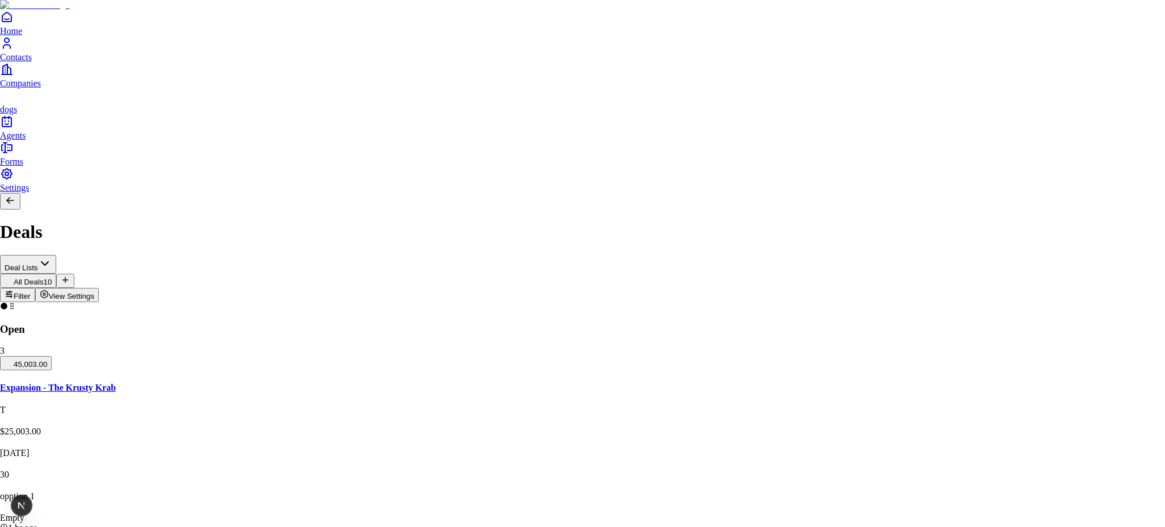
scroll to position [94, 0]
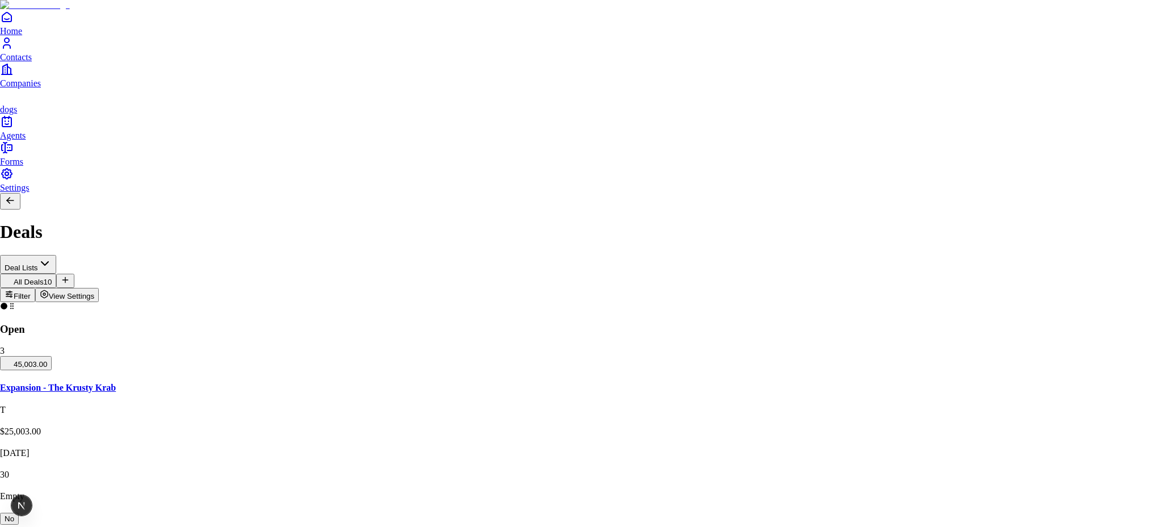
scroll to position [223, 0]
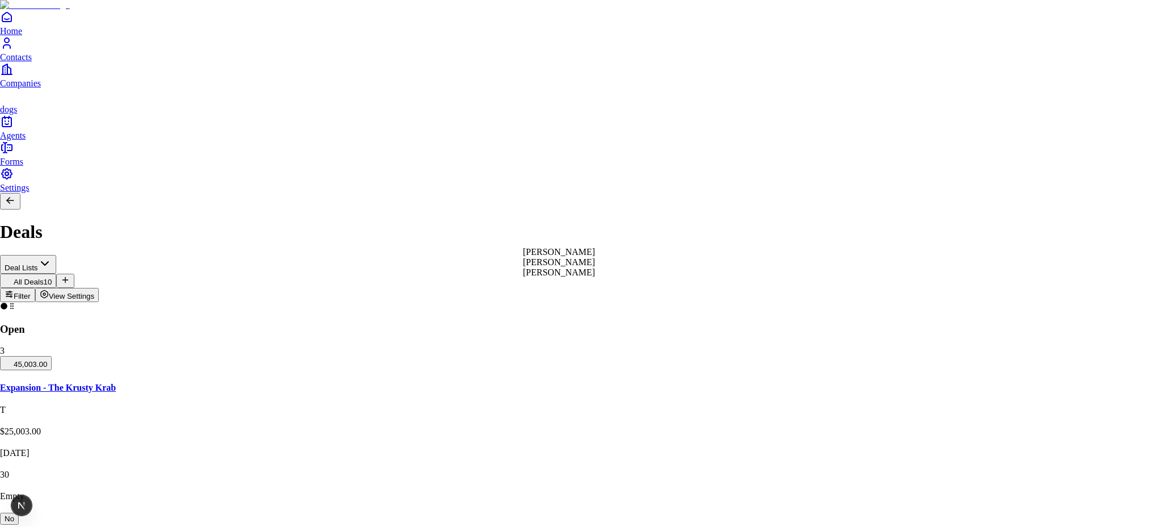
drag, startPoint x: 556, startPoint y: 274, endPoint x: 569, endPoint y: 257, distance: 21.5
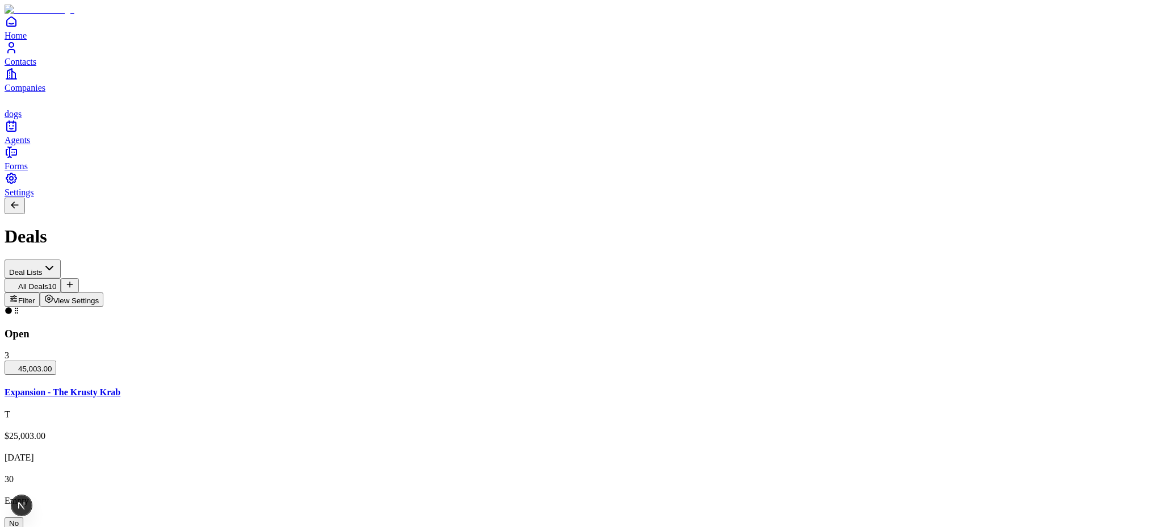
click at [104, 292] on button "View Settings" at bounding box center [72, 299] width 64 height 14
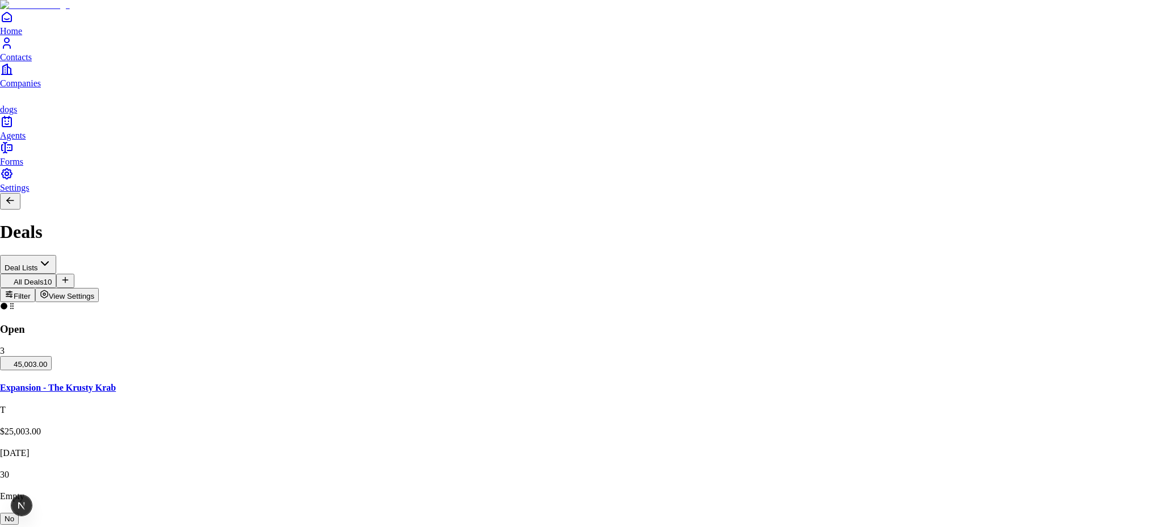
drag, startPoint x: 1126, startPoint y: 208, endPoint x: 938, endPoint y: 215, distance: 188.1
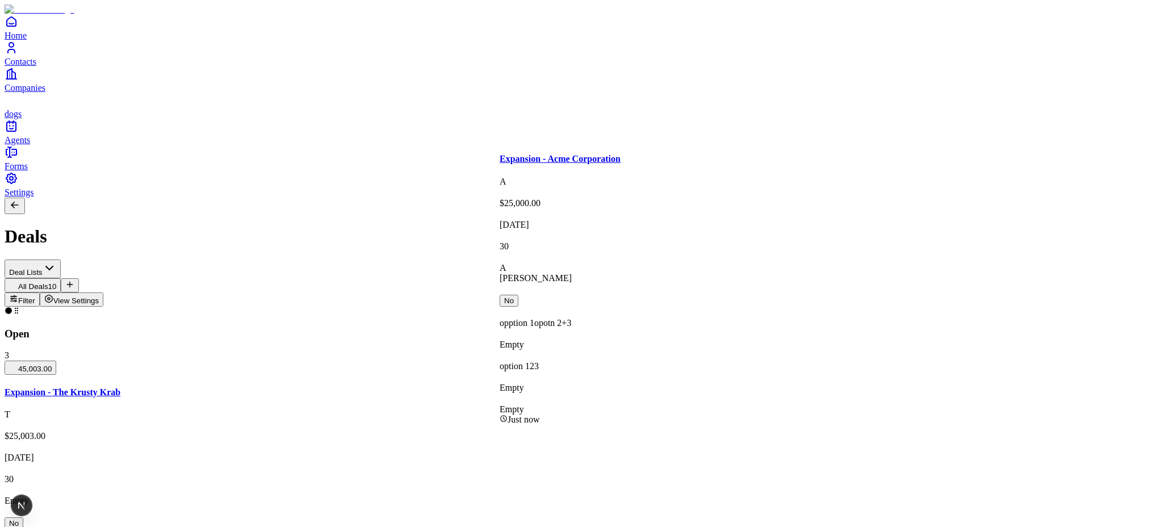
drag, startPoint x: 613, startPoint y: 202, endPoint x: 606, endPoint y: 203, distance: 7.5
drag, startPoint x: 609, startPoint y: 194, endPoint x: 480, endPoint y: 189, distance: 129.6
drag, startPoint x: 634, startPoint y: 222, endPoint x: 622, endPoint y: 215, distance: 14.0
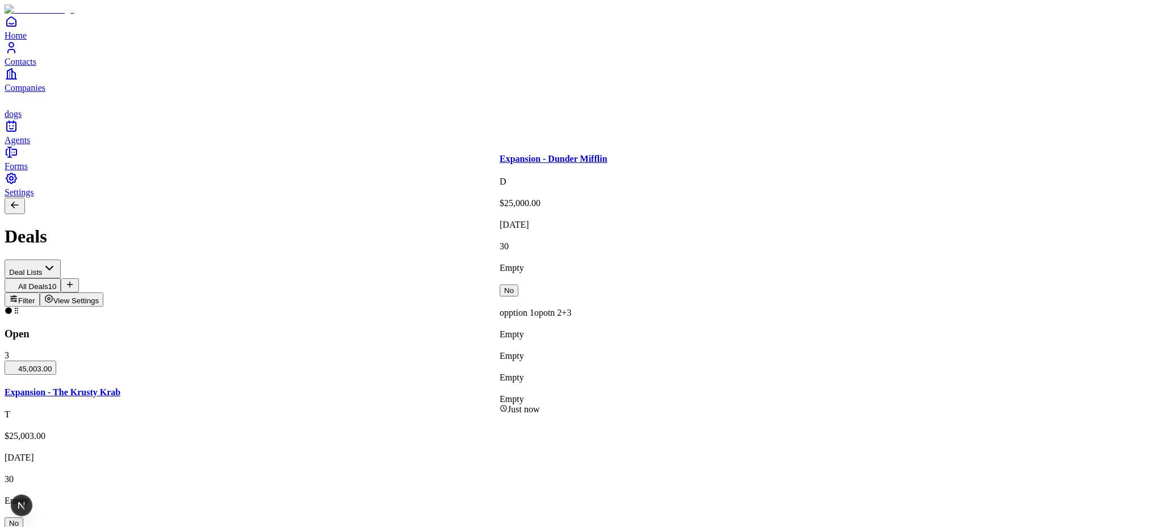
drag, startPoint x: 0, startPoint y: 0, endPoint x: 600, endPoint y: 212, distance: 636.2
drag, startPoint x: 606, startPoint y: 211, endPoint x: 586, endPoint y: 211, distance: 19.9
drag, startPoint x: 662, startPoint y: 317, endPoint x: 627, endPoint y: 312, distance: 35.5
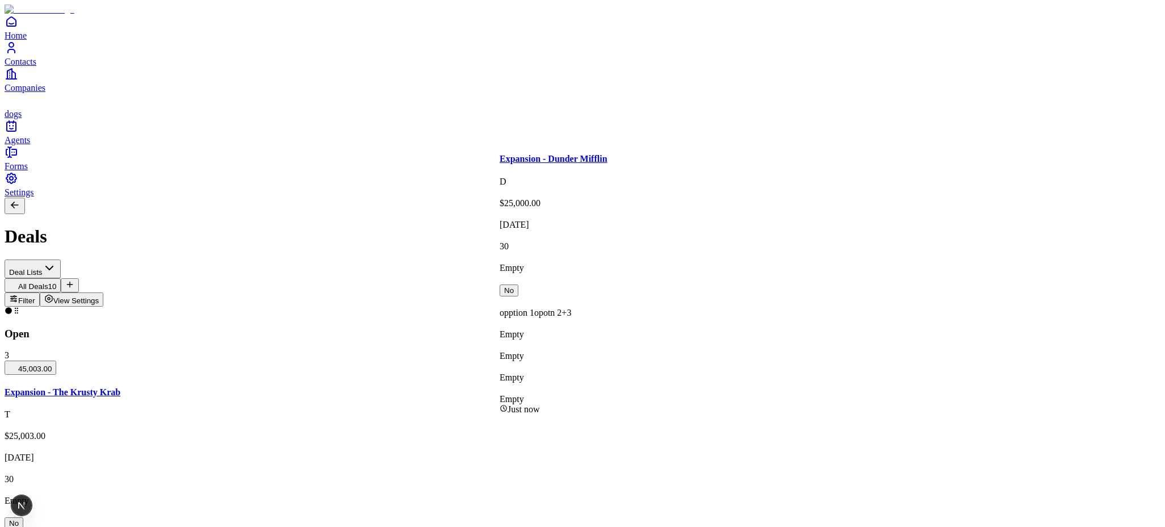
drag, startPoint x: 639, startPoint y: 308, endPoint x: 646, endPoint y: 301, distance: 9.6
drag, startPoint x: 643, startPoint y: 317, endPoint x: 603, endPoint y: 315, distance: 40.4
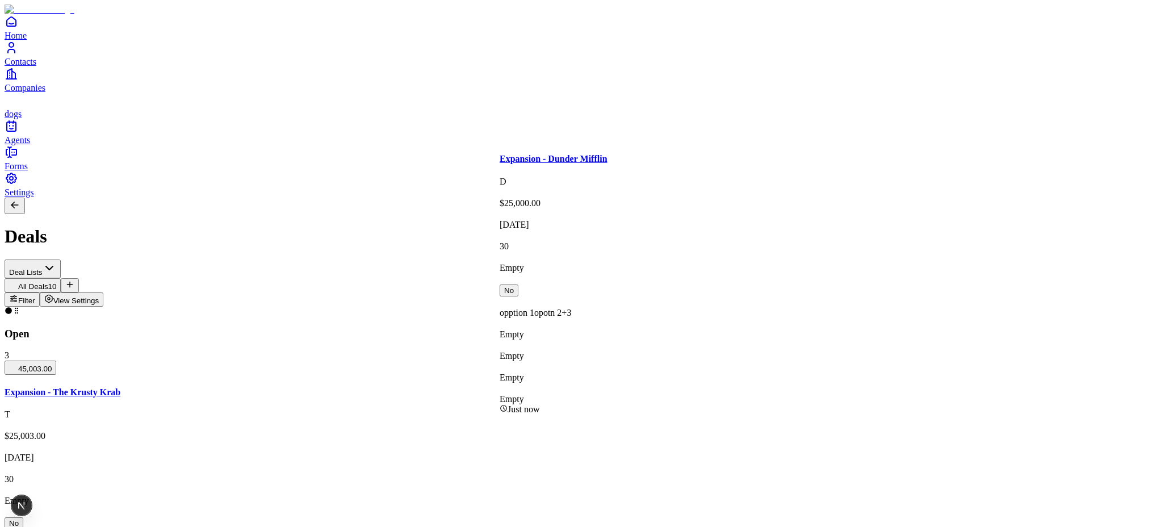
drag, startPoint x: 653, startPoint y: 320, endPoint x: 625, endPoint y: 311, distance: 28.9
drag, startPoint x: 654, startPoint y: 211, endPoint x: 593, endPoint y: 209, distance: 60.8
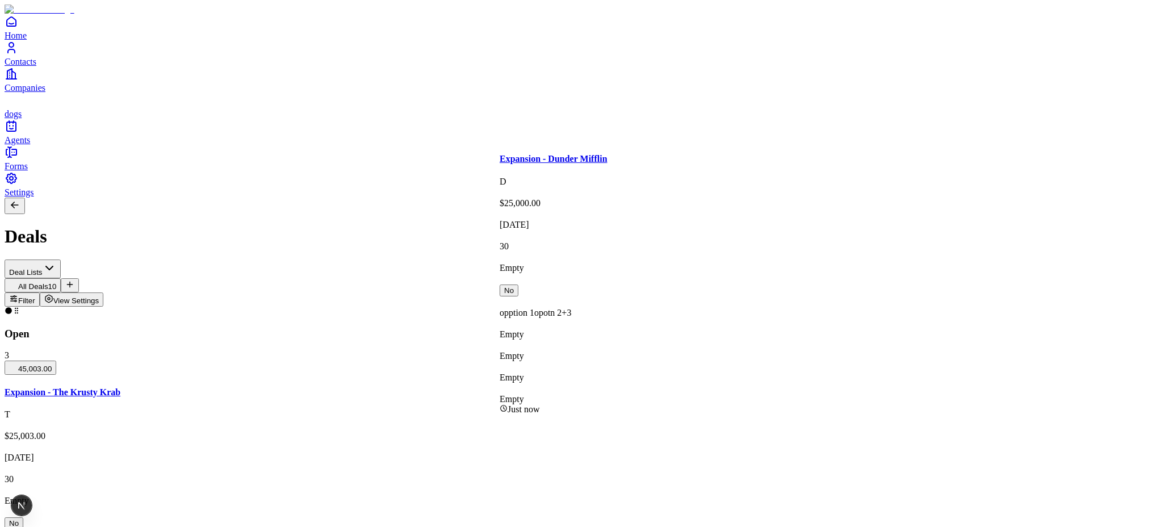
drag, startPoint x: 656, startPoint y: 261, endPoint x: 625, endPoint y: 250, distance: 33.4
drag, startPoint x: 638, startPoint y: 308, endPoint x: 436, endPoint y: 296, distance: 202.5
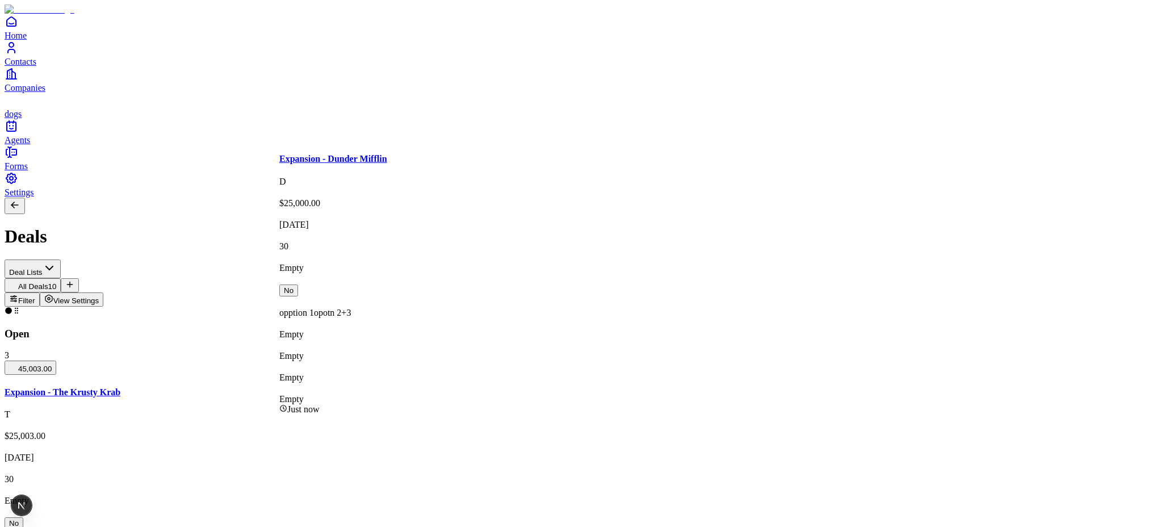
drag, startPoint x: 436, startPoint y: 296, endPoint x: 638, endPoint y: 299, distance: 202.2
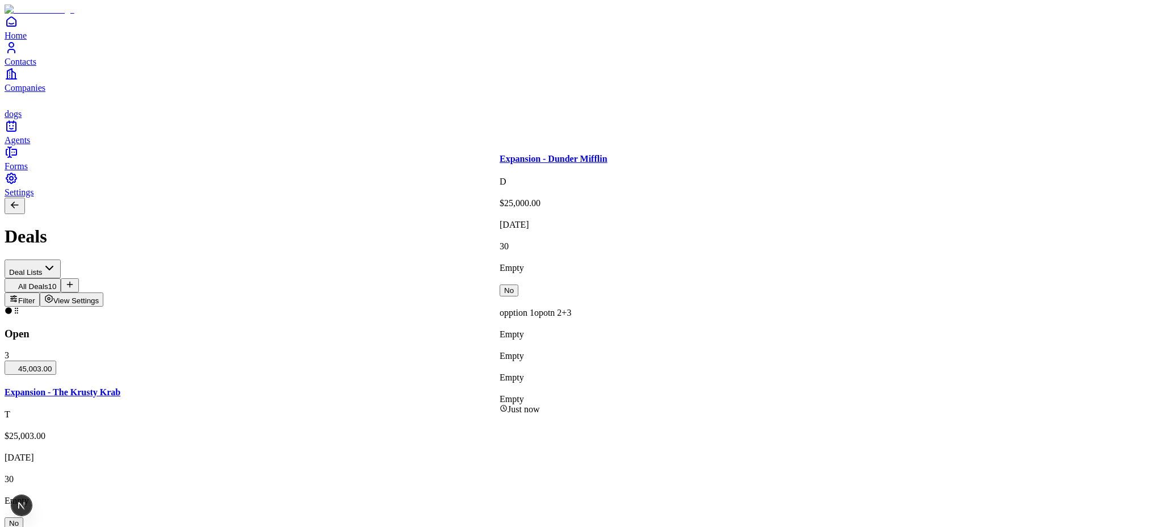
drag, startPoint x: 653, startPoint y: 217, endPoint x: 636, endPoint y: 218, distance: 16.5
drag, startPoint x: 641, startPoint y: 244, endPoint x: 610, endPoint y: 232, distance: 33.1
drag, startPoint x: 640, startPoint y: 233, endPoint x: 566, endPoint y: 231, distance: 74.4
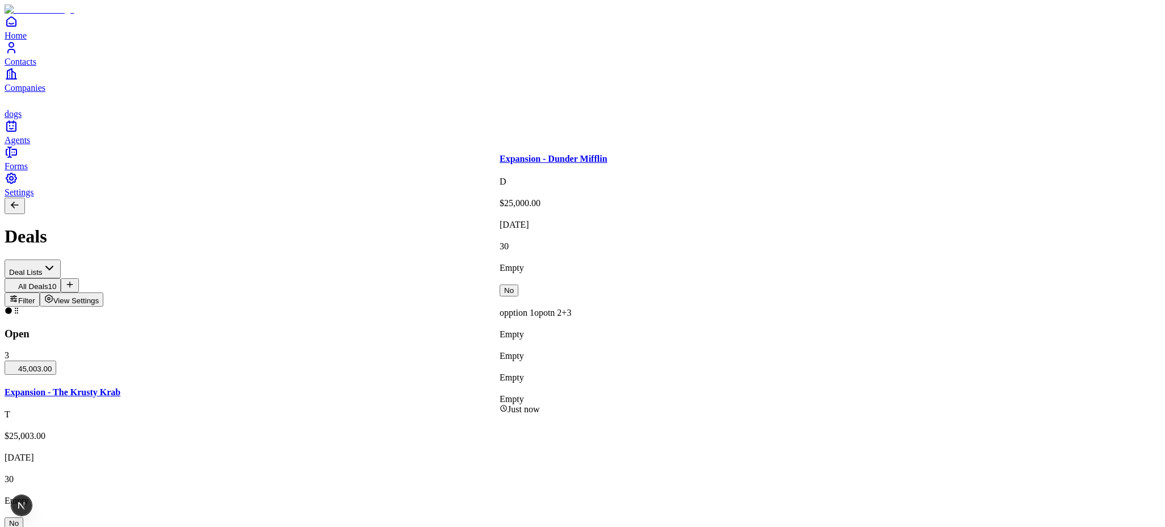
drag, startPoint x: 659, startPoint y: 225, endPoint x: 635, endPoint y: 221, distance: 24.7
drag, startPoint x: 654, startPoint y: 232, endPoint x: 603, endPoint y: 227, distance: 51.9
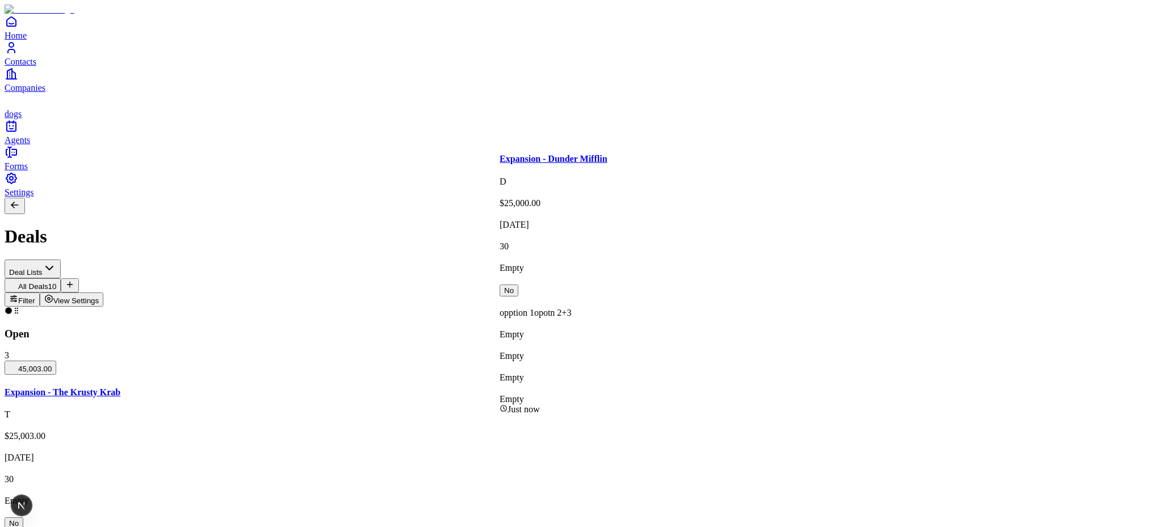
drag, startPoint x: 639, startPoint y: 236, endPoint x: 604, endPoint y: 231, distance: 36.1
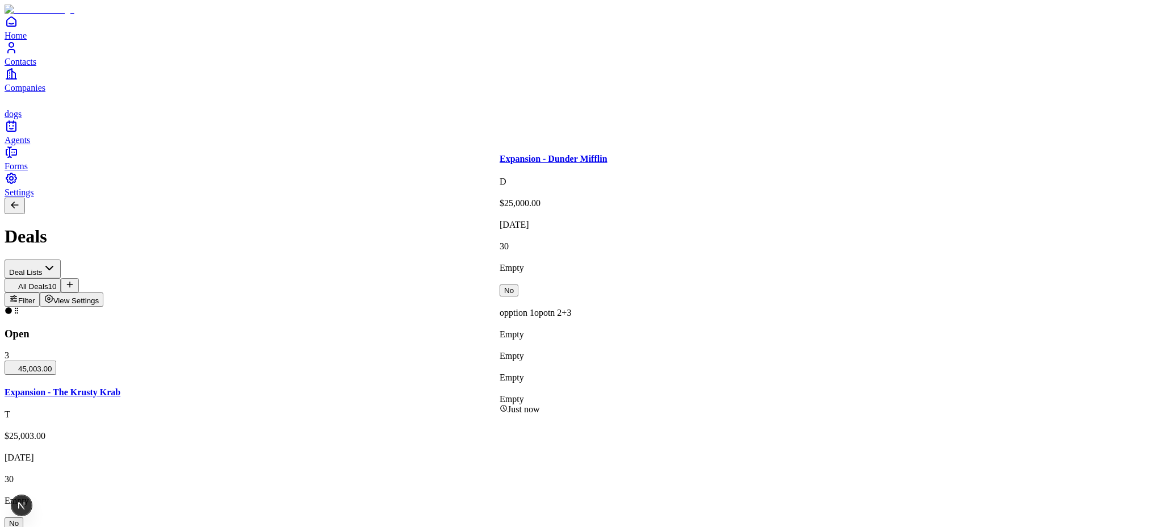
drag, startPoint x: 599, startPoint y: 247, endPoint x: 579, endPoint y: 242, distance: 20.0
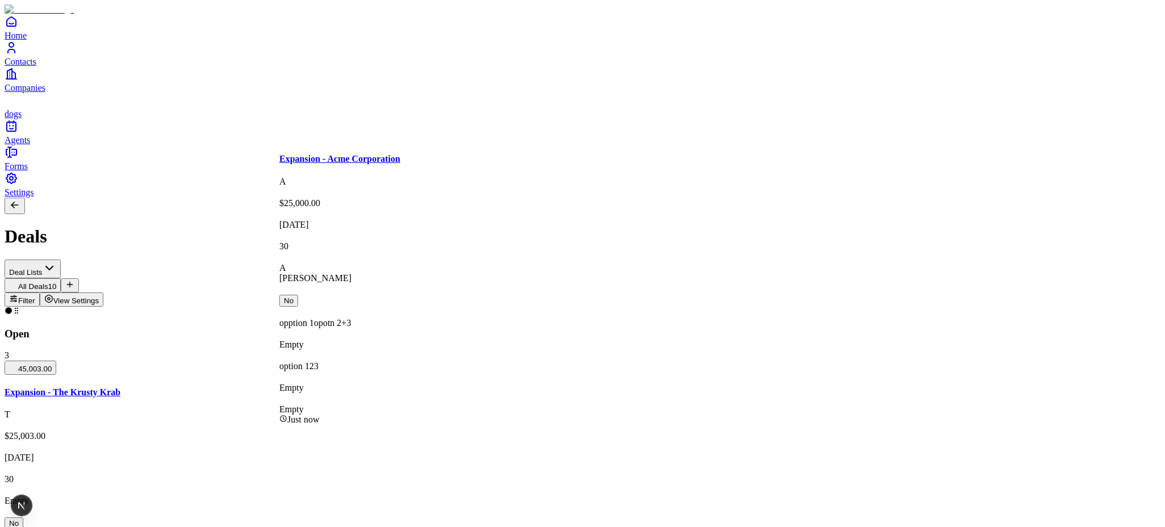
drag, startPoint x: 485, startPoint y: 235, endPoint x: 400, endPoint y: 231, distance: 84.7
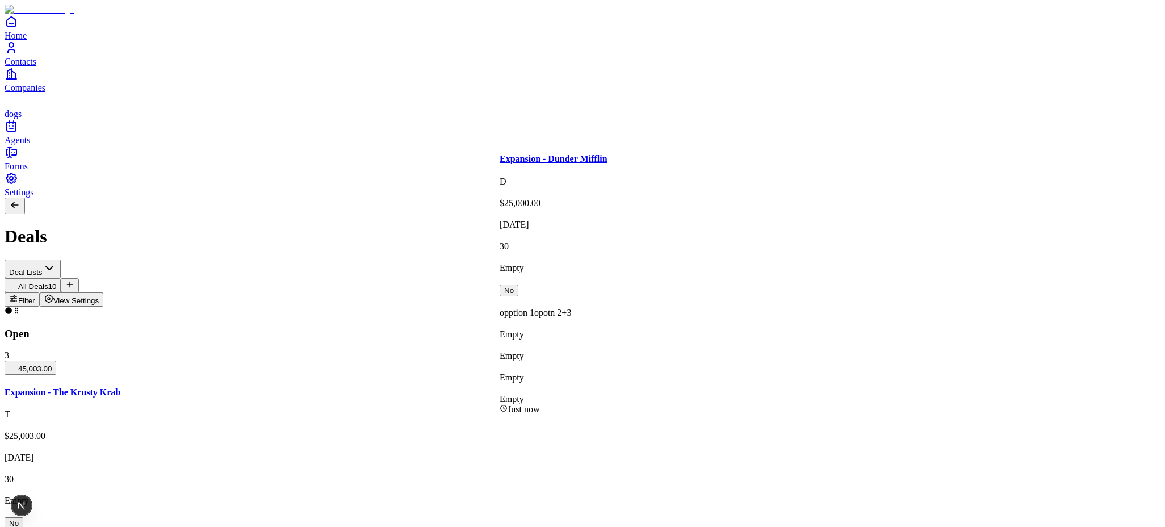
drag, startPoint x: 605, startPoint y: 232, endPoint x: 580, endPoint y: 231, distance: 25.6
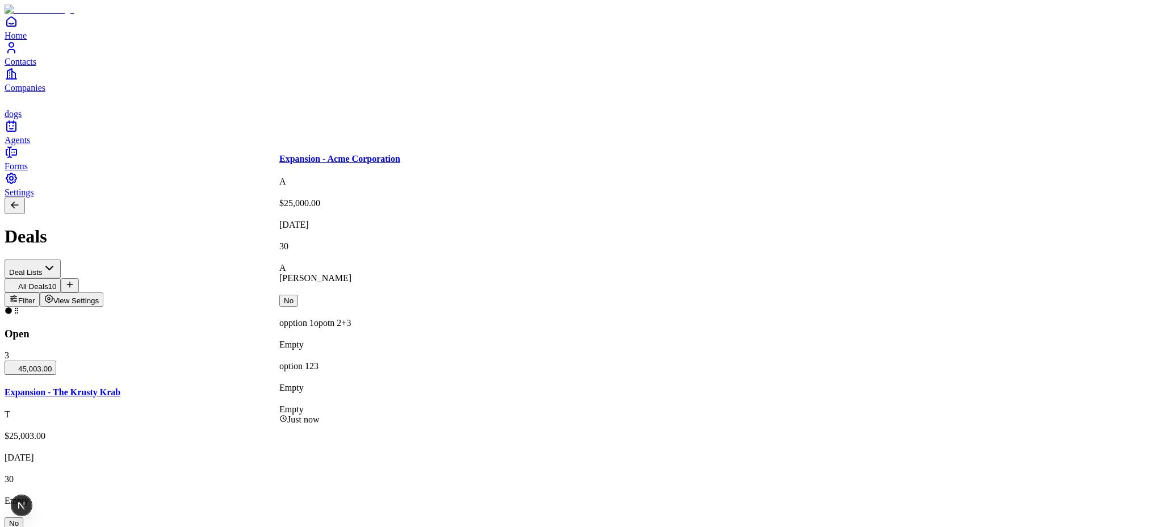
drag, startPoint x: 387, startPoint y: 216, endPoint x: 356, endPoint y: 170, distance: 56.1
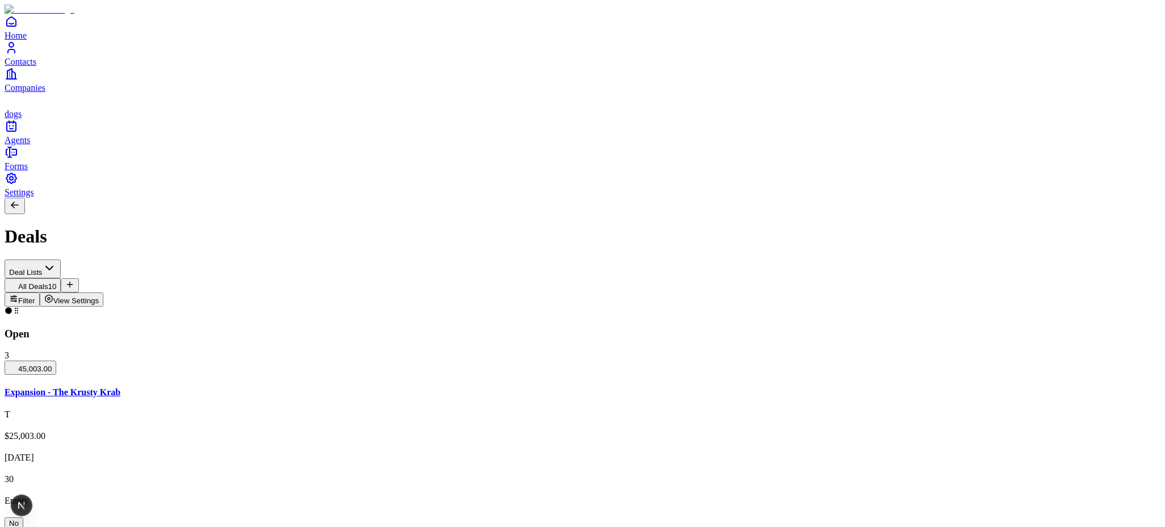
click at [99, 296] on span "View Settings" at bounding box center [76, 300] width 46 height 9
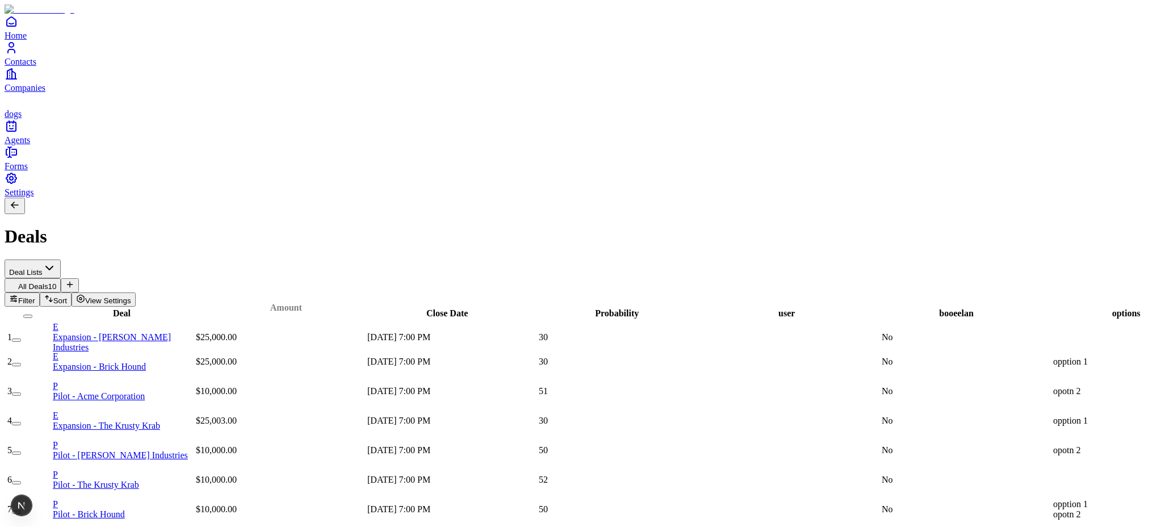
drag, startPoint x: 279, startPoint y: 109, endPoint x: 287, endPoint y: 103, distance: 10.2
drag, startPoint x: 285, startPoint y: 111, endPoint x: 306, endPoint y: 107, distance: 20.8
click at [136, 292] on button "View Settings" at bounding box center [104, 299] width 64 height 14
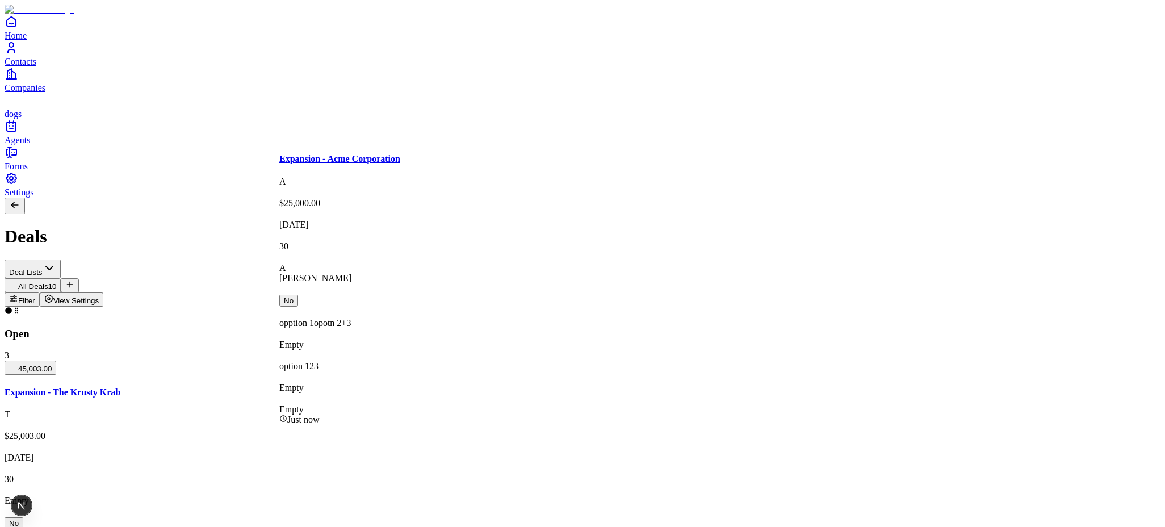
drag, startPoint x: 551, startPoint y: 202, endPoint x: 412, endPoint y: 202, distance: 138.6
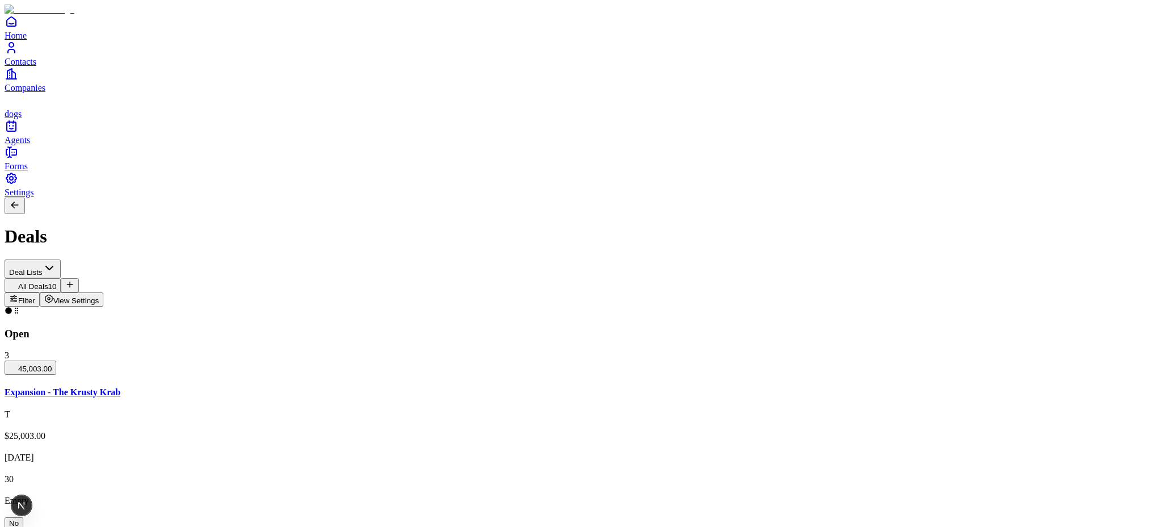
drag, startPoint x: 365, startPoint y: 122, endPoint x: 361, endPoint y: 118, distance: 6.4
